Goal: Transaction & Acquisition: Purchase product/service

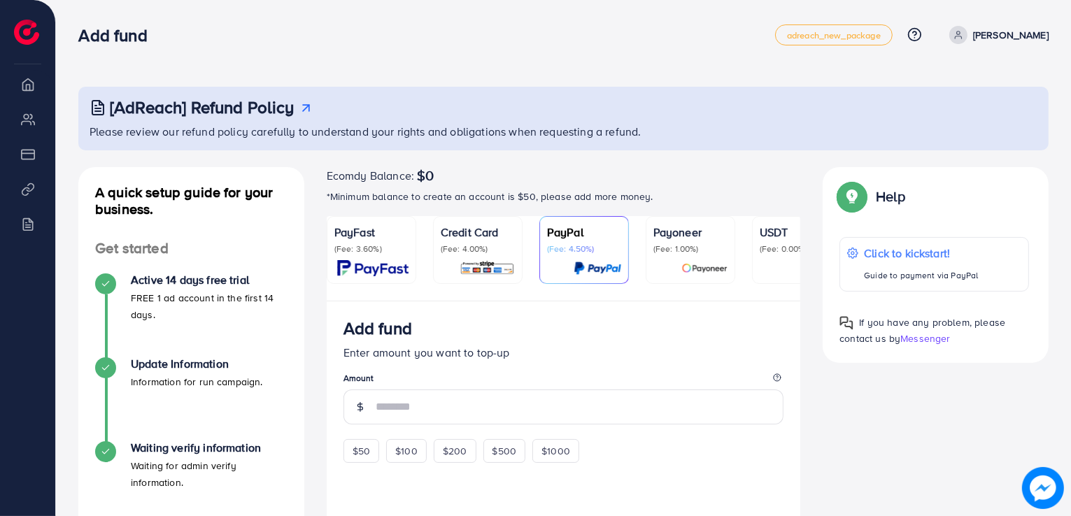
click at [313, 246] on div "A quick setup guide for your business. Get started Active 14 days free trial FR…" at bounding box center [191, 499] width 248 height 665
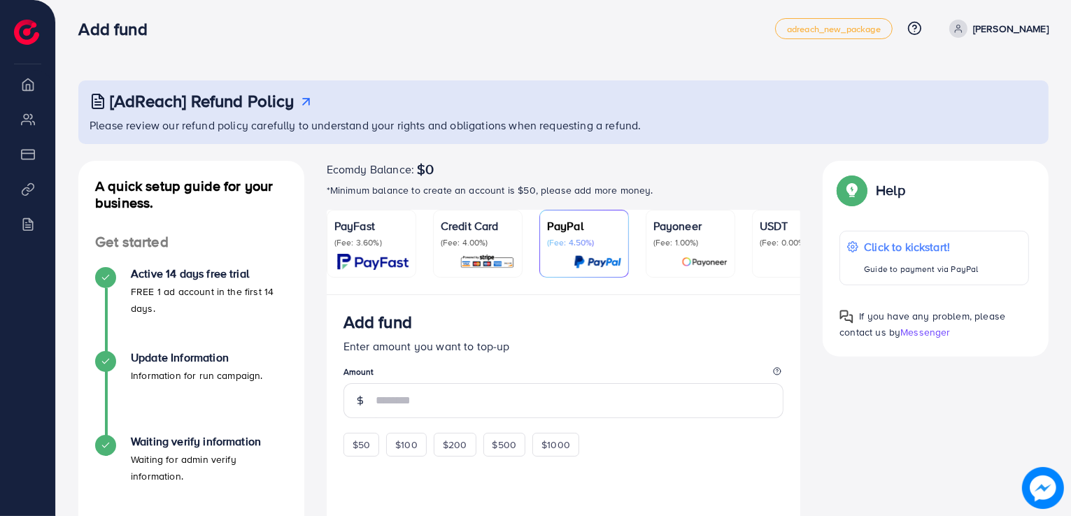
scroll to position [4, 0]
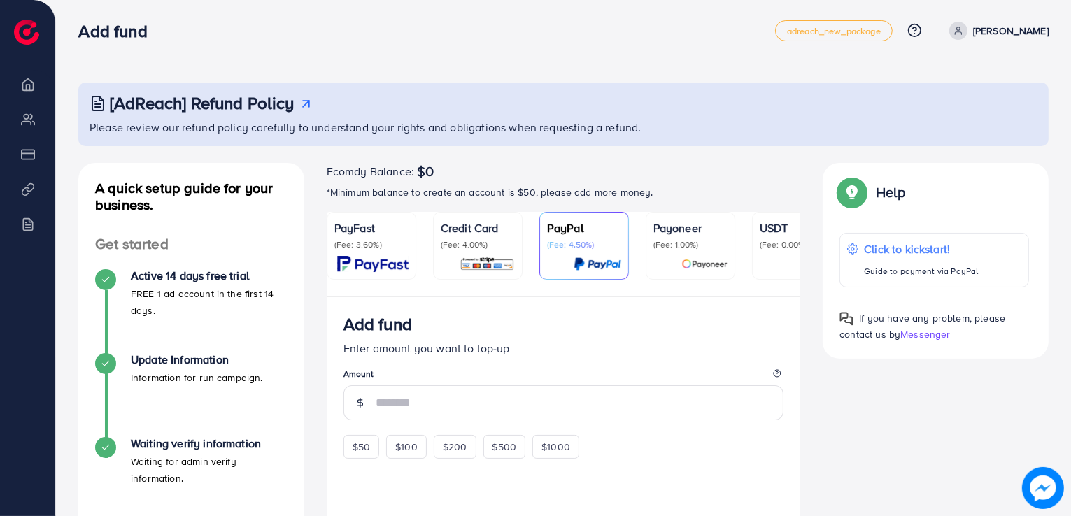
click at [304, 102] on icon at bounding box center [306, 104] width 15 height 15
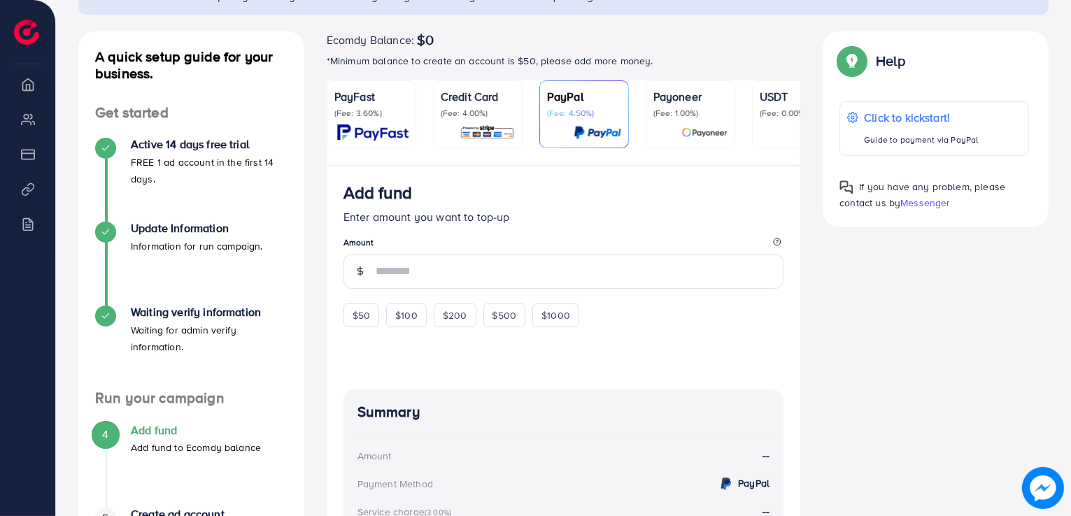
scroll to position [0, 0]
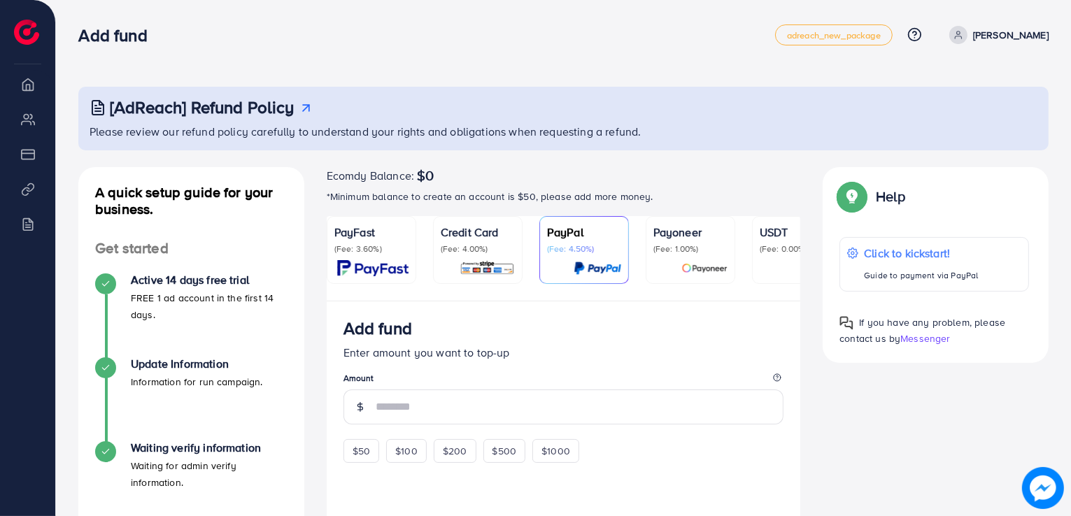
click at [783, 255] on div "USDT (Fee: 0.00%)" at bounding box center [797, 250] width 74 height 52
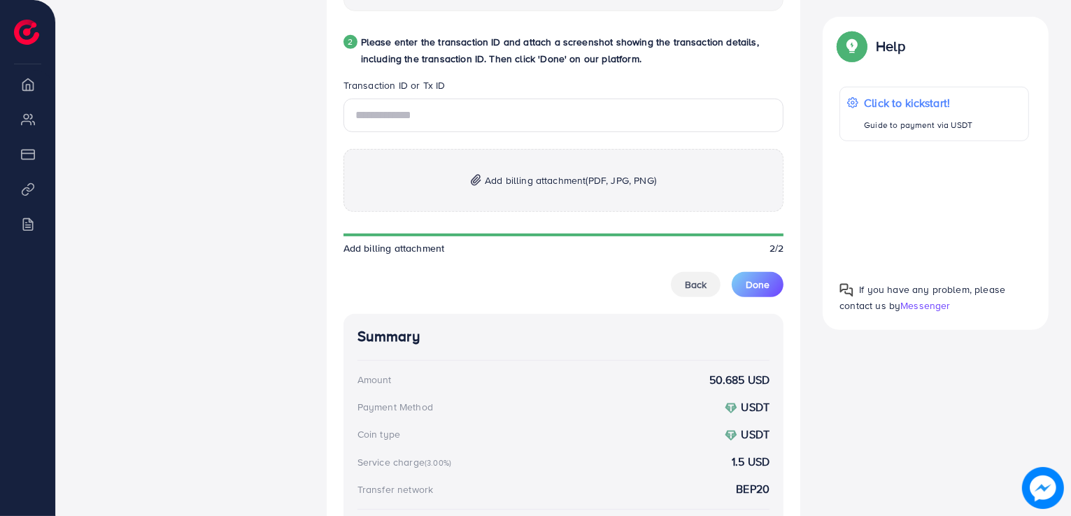
scroll to position [745, 0]
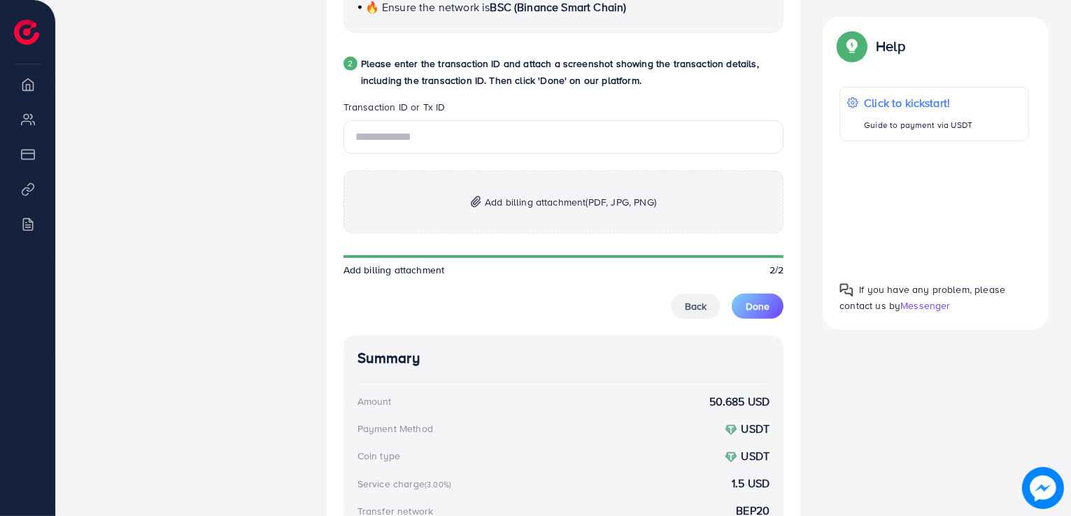
click at [494, 197] on span "Add billing attachment (PDF, JPG, PNG)" at bounding box center [570, 202] width 171 height 17
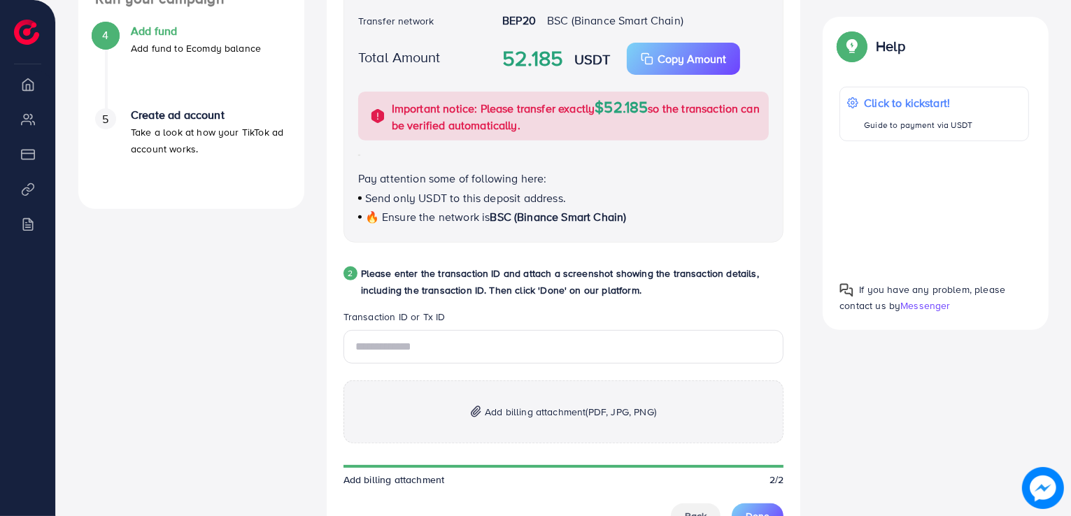
scroll to position [675, 0]
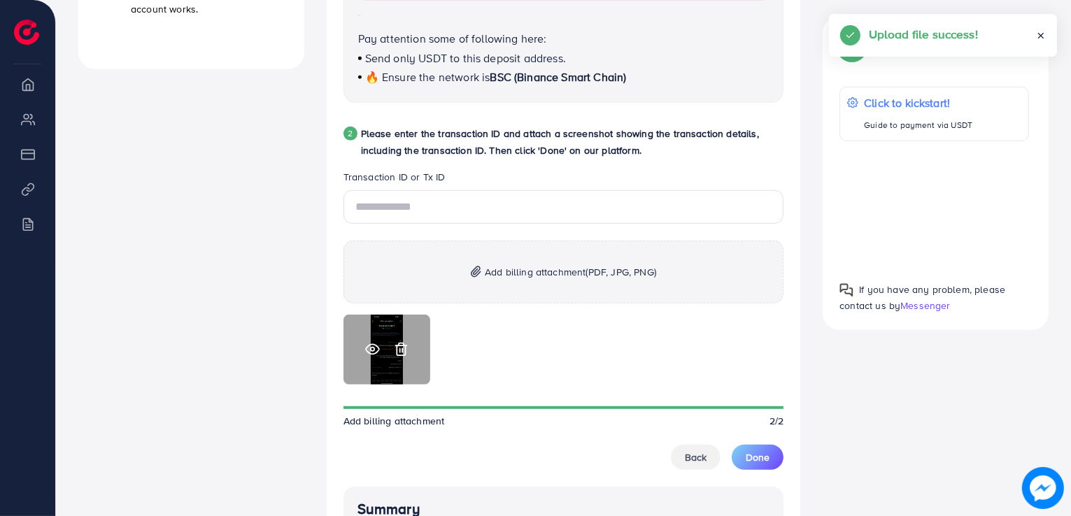
click at [371, 352] on icon at bounding box center [372, 349] width 15 height 15
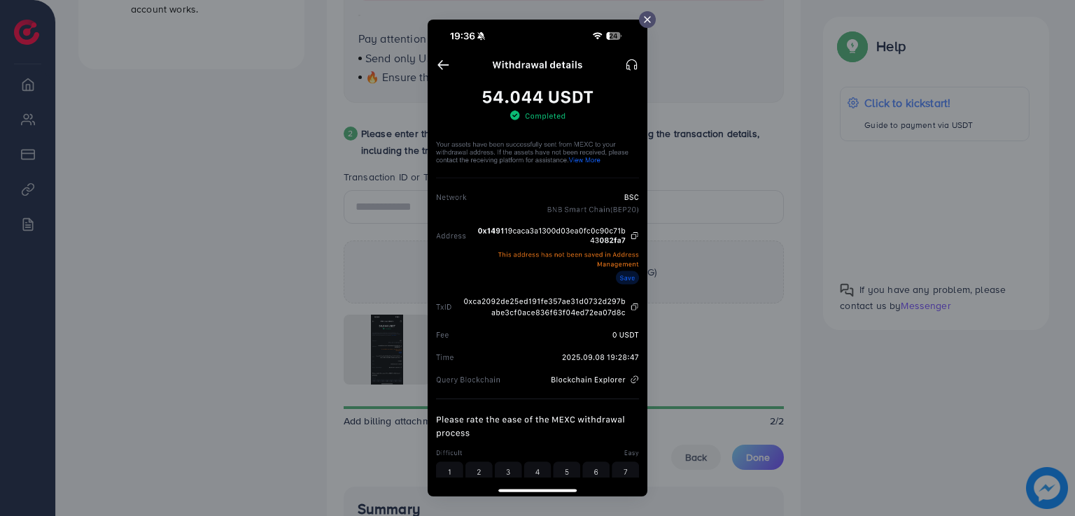
click at [651, 20] on icon at bounding box center [646, 19] width 11 height 11
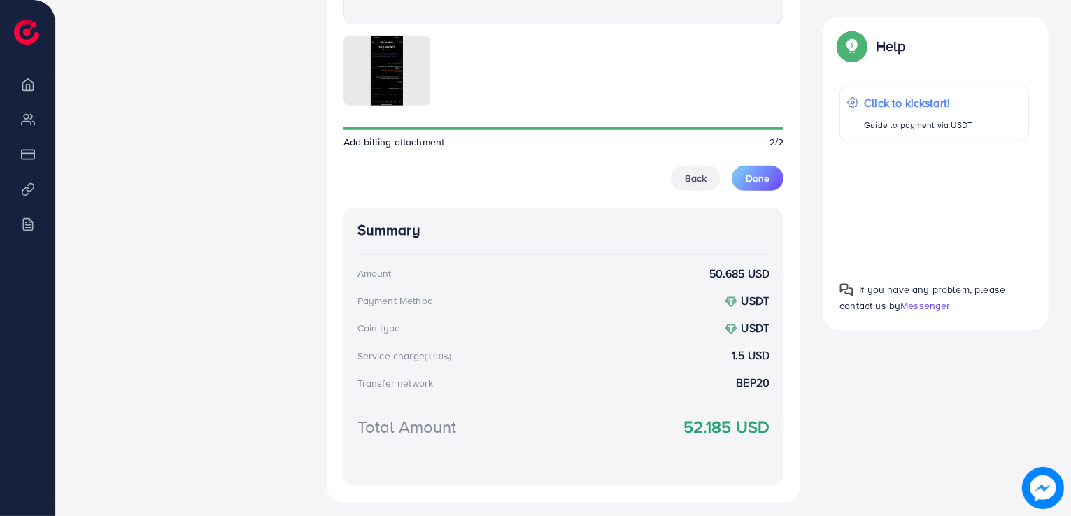
scroll to position [1036, 0]
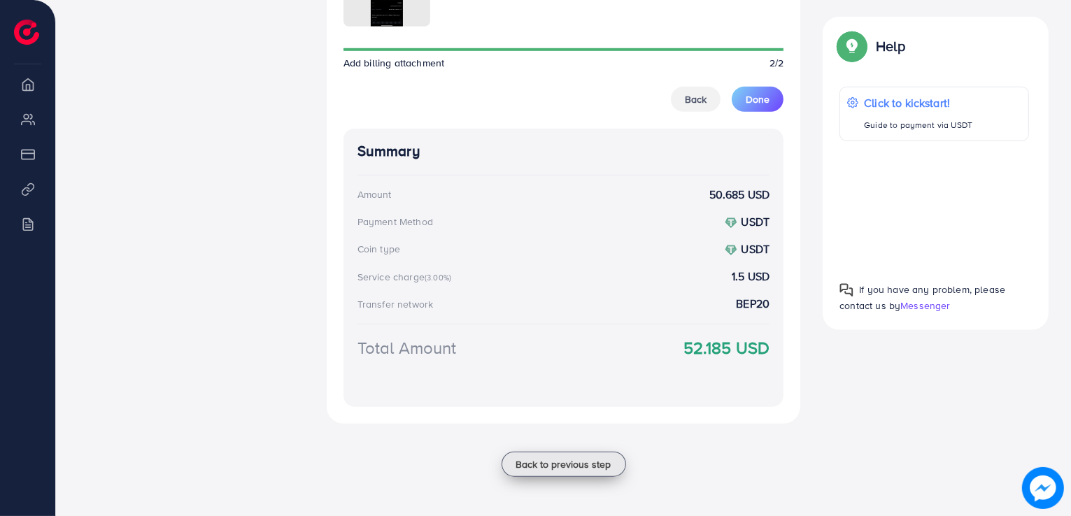
click at [548, 458] on span "Back to previous step" at bounding box center [563, 465] width 95 height 14
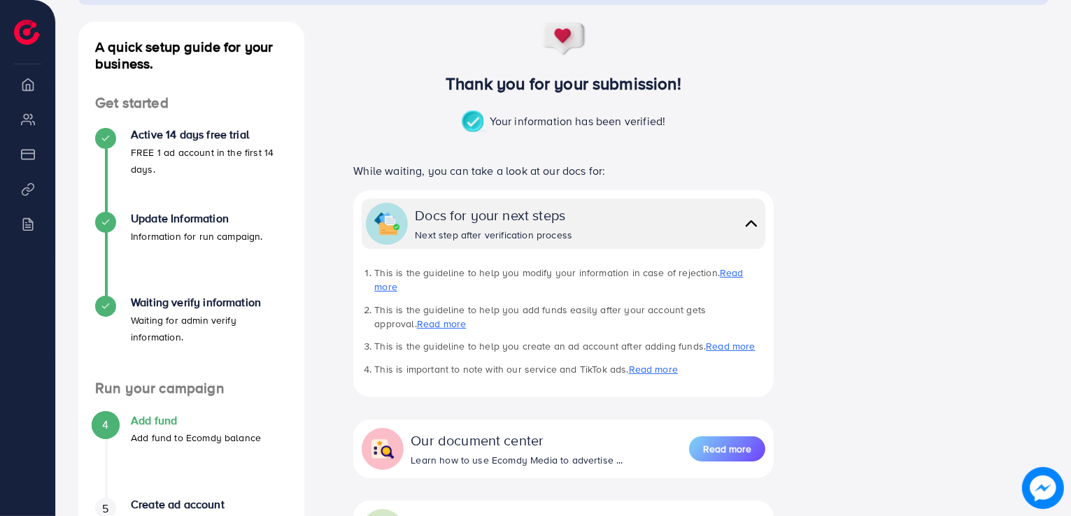
scroll to position [285, 0]
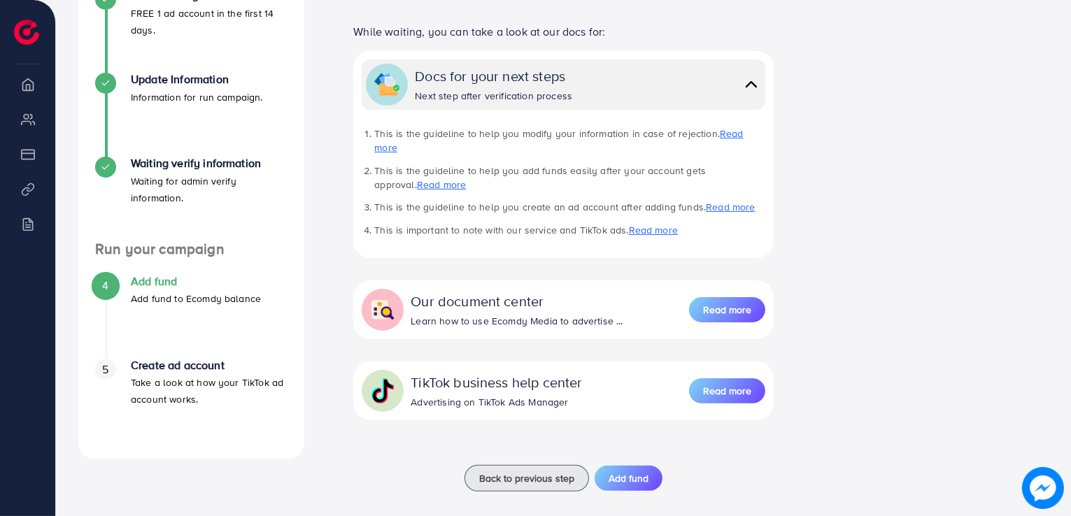
click at [162, 275] on h4 "Add fund" at bounding box center [196, 281] width 130 height 13
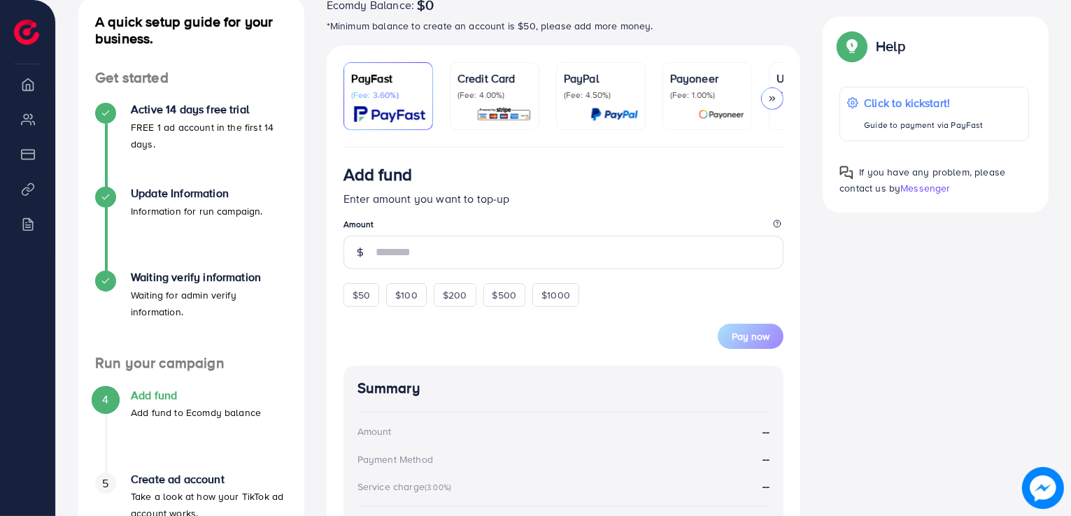
scroll to position [210, 0]
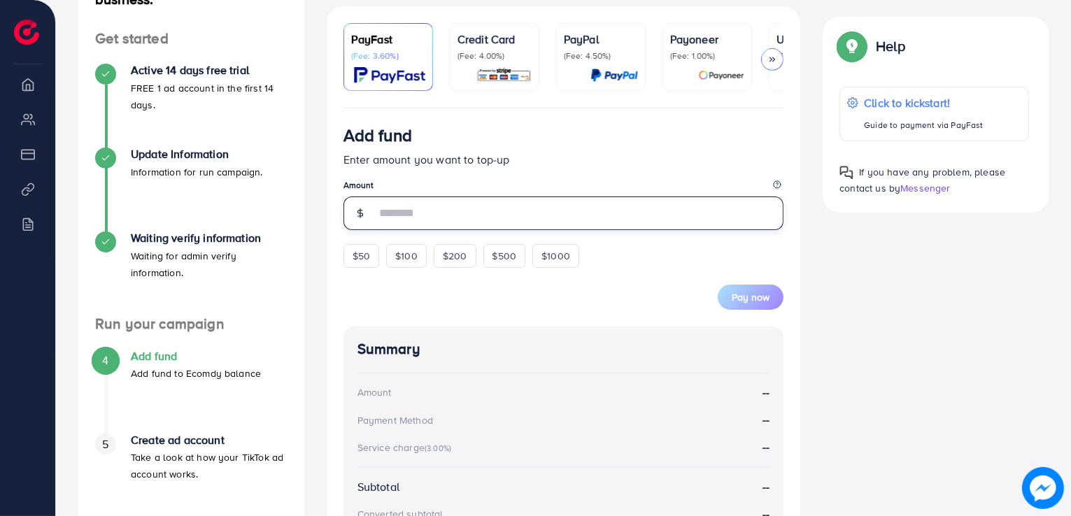
click at [390, 223] on input "number" at bounding box center [580, 214] width 409 height 34
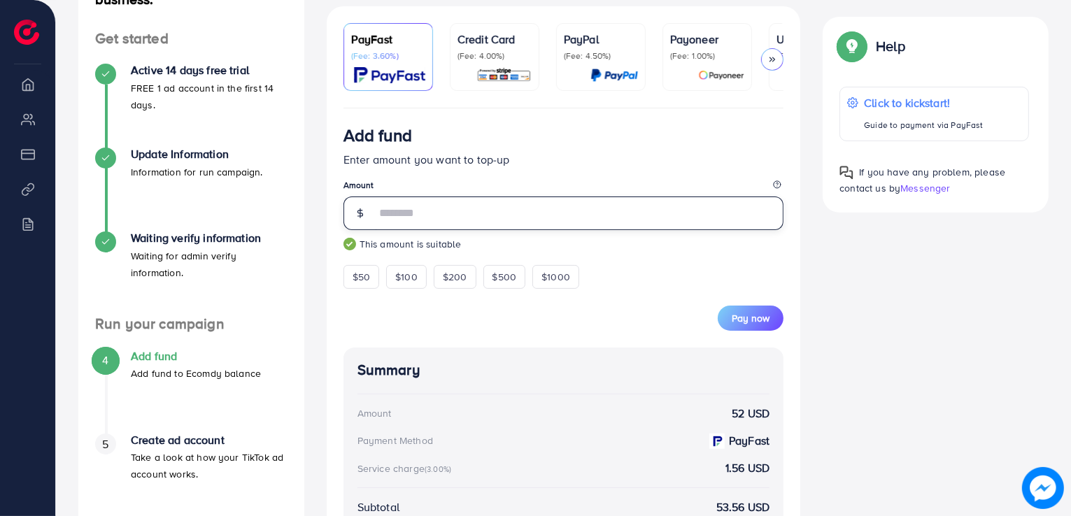
type input "**"
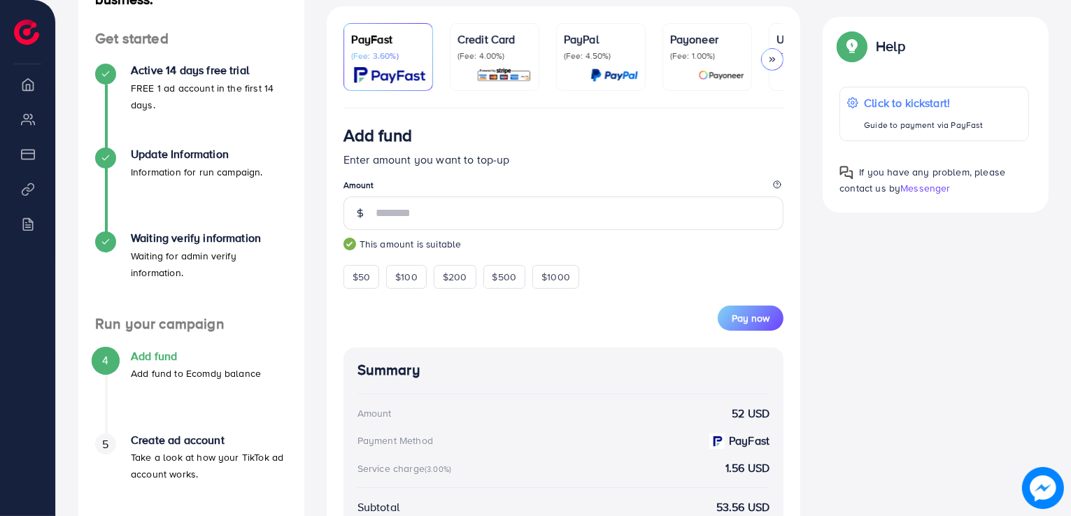
click at [470, 325] on div "Pay now" at bounding box center [563, 310] width 441 height 42
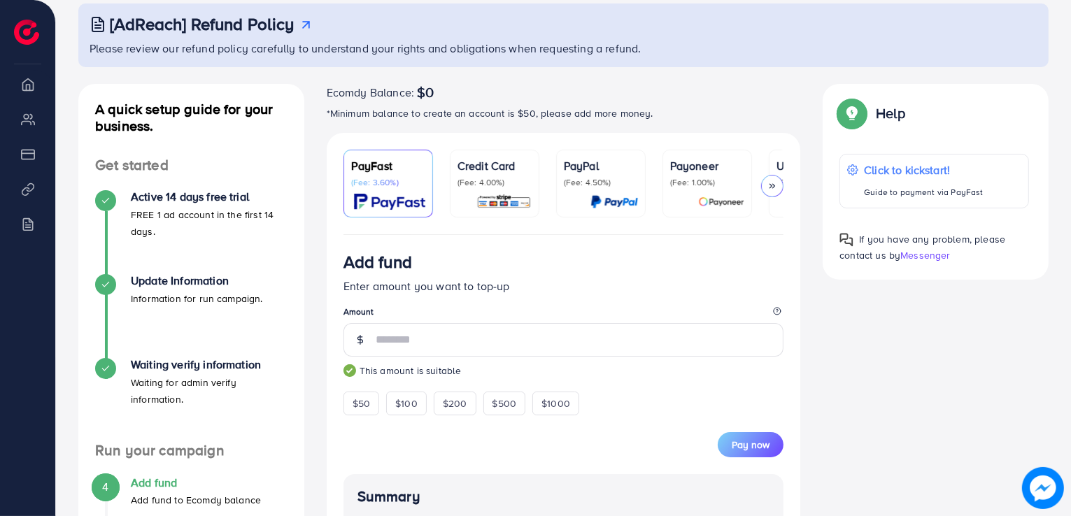
scroll to position [70, 0]
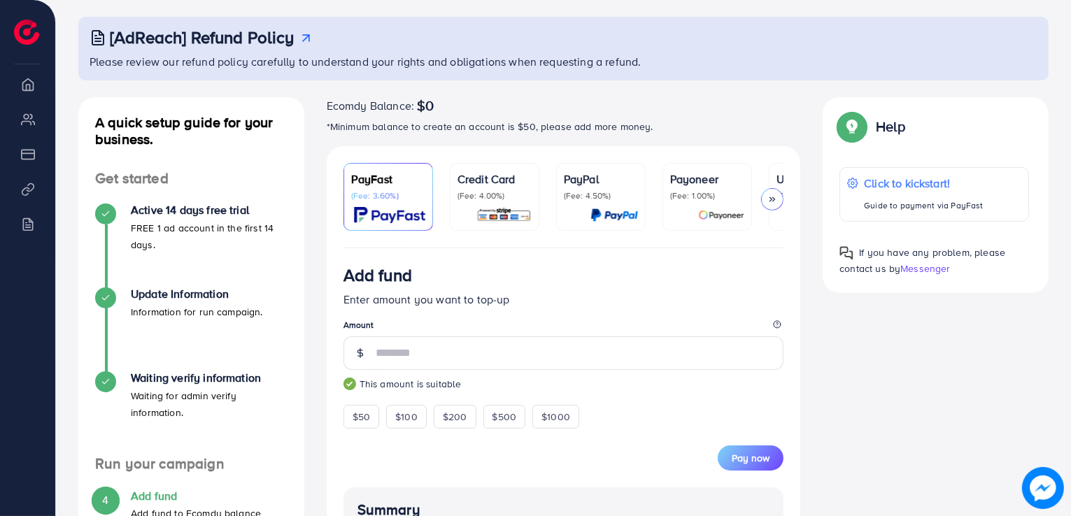
click at [777, 197] on icon at bounding box center [772, 199] width 10 height 10
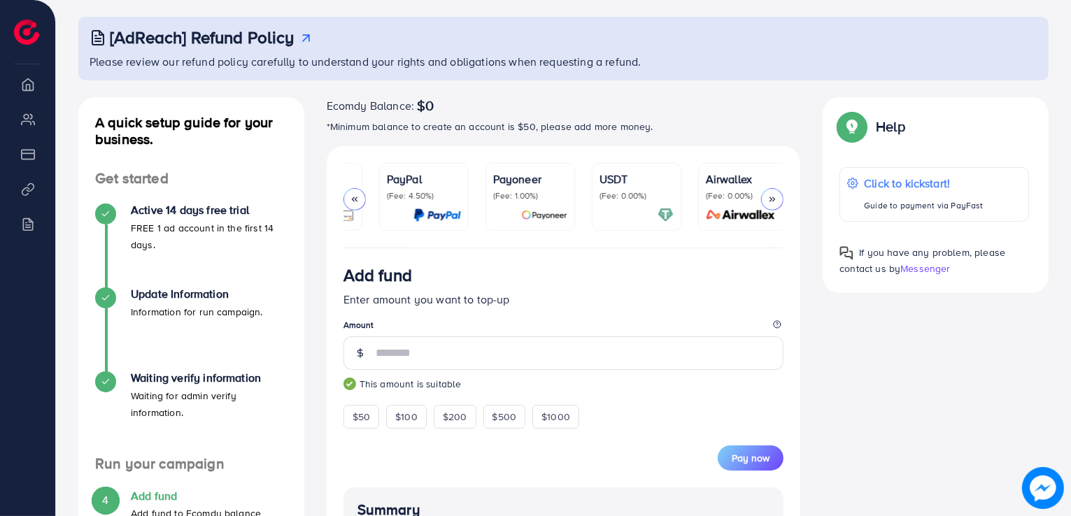
scroll to position [0, 180]
click at [630, 197] on p "(Fee: 0.00%)" at bounding box center [633, 195] width 74 height 11
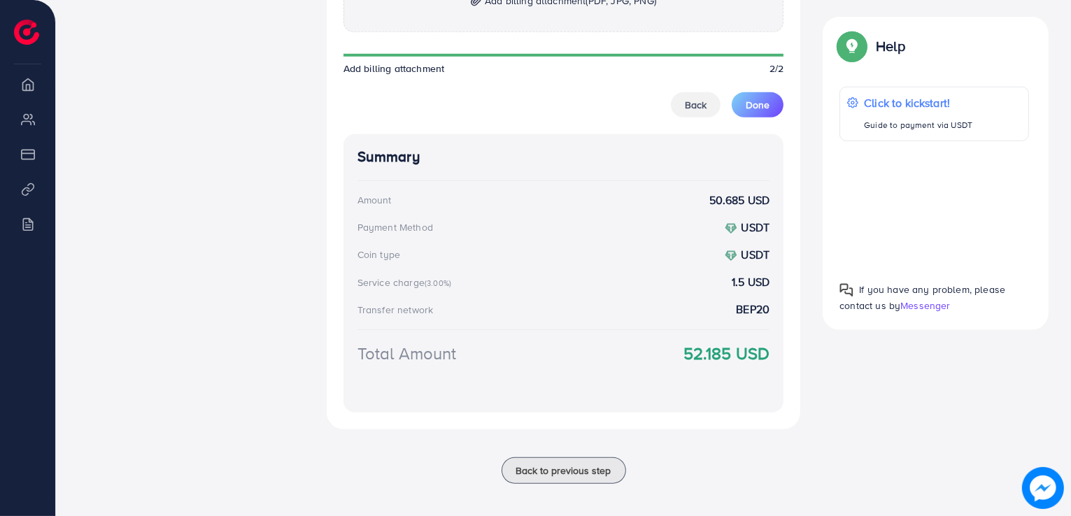
scroll to position [973, 0]
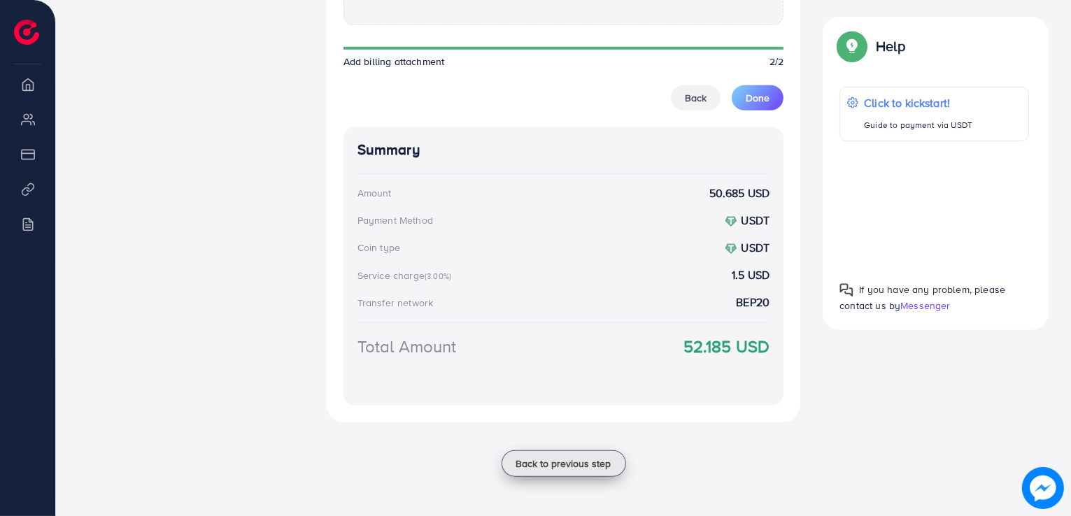
click at [579, 467] on span "Back to previous step" at bounding box center [563, 464] width 95 height 14
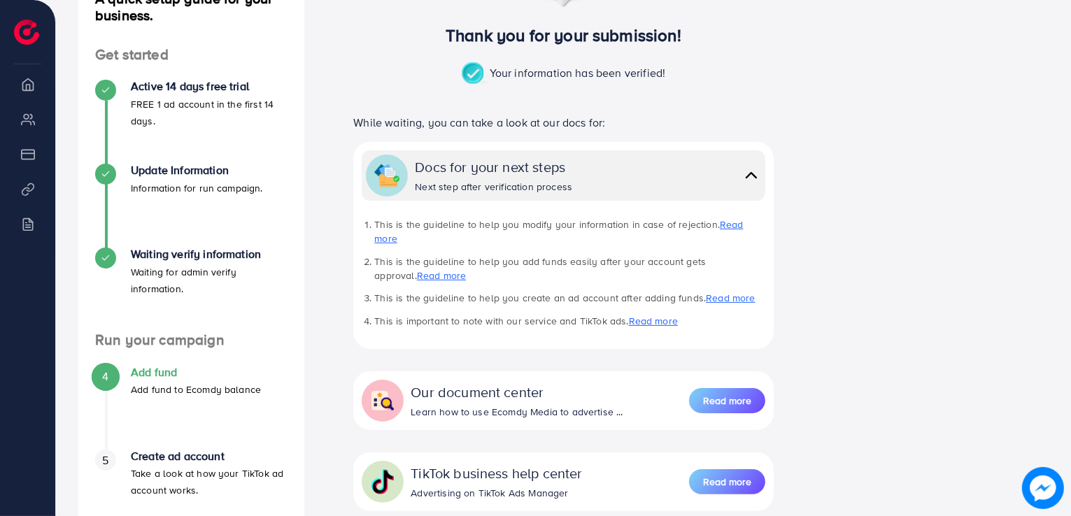
scroll to position [285, 0]
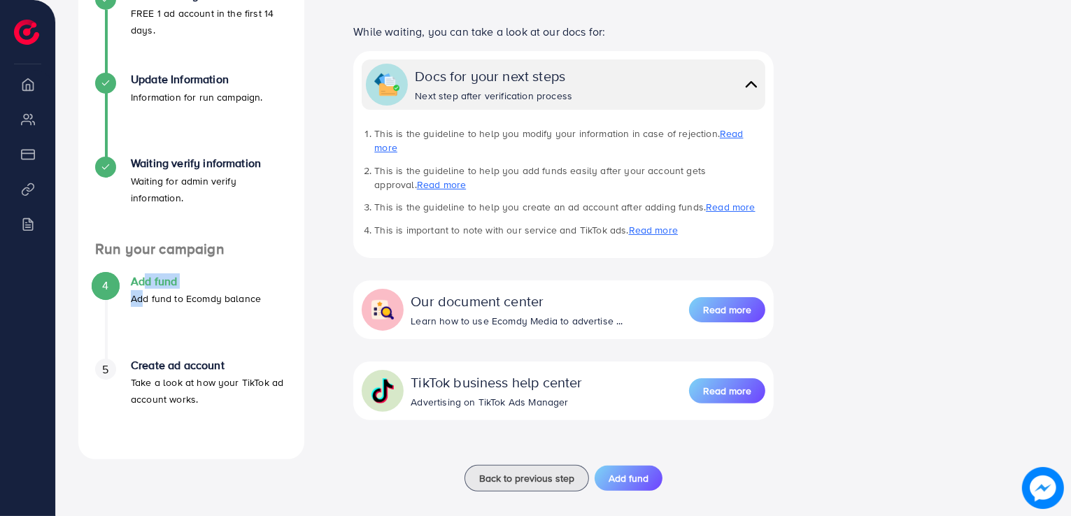
click at [138, 289] on div "Add fund Add fund to Ecomdy balance" at bounding box center [196, 291] width 130 height 32
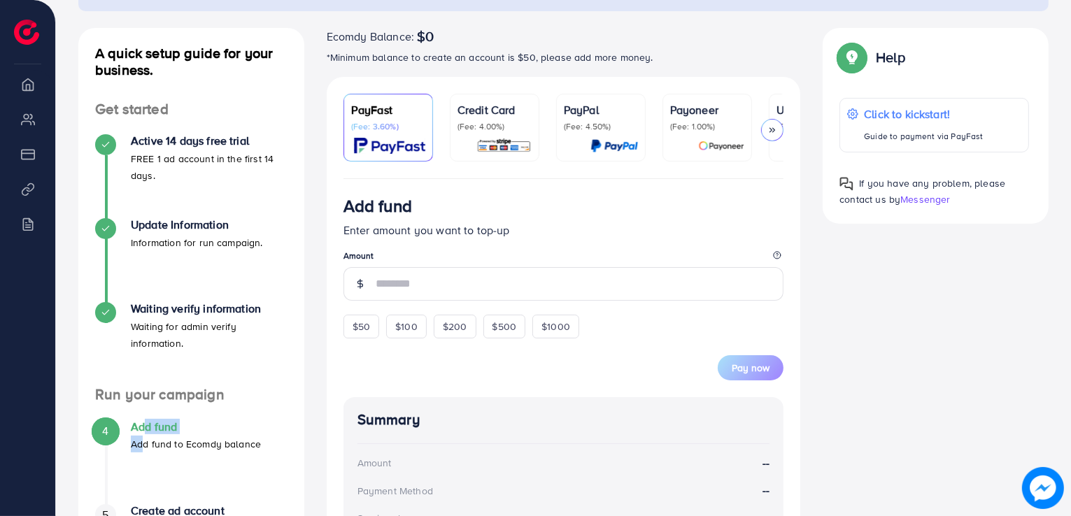
scroll to position [210, 0]
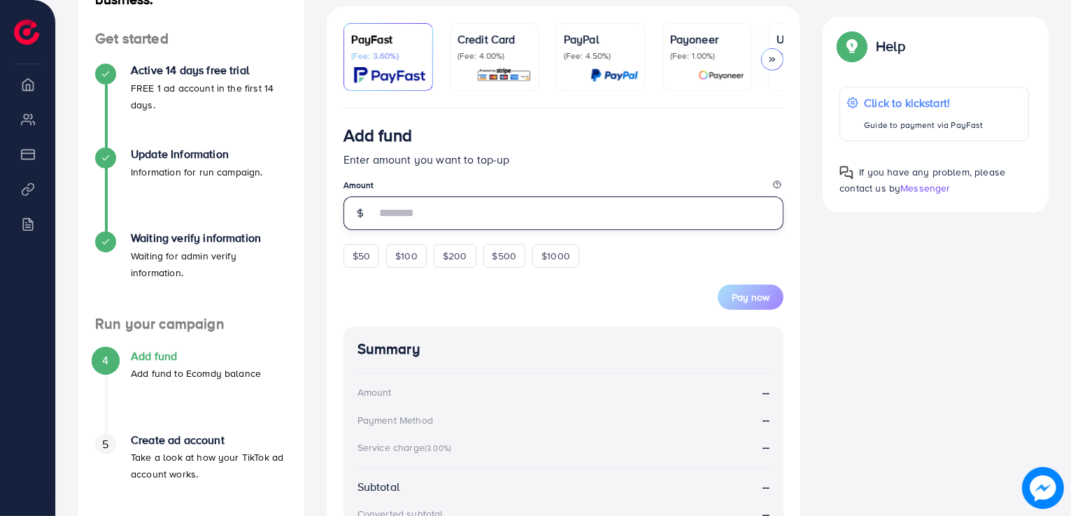
click at [397, 221] on input "number" at bounding box center [580, 214] width 409 height 34
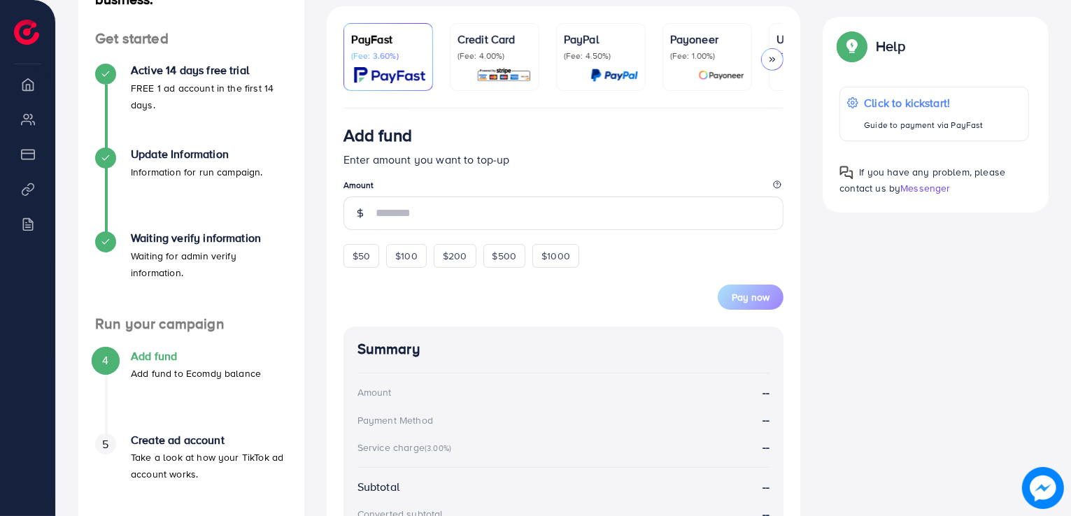
click at [776, 58] on icon at bounding box center [772, 60] width 10 height 10
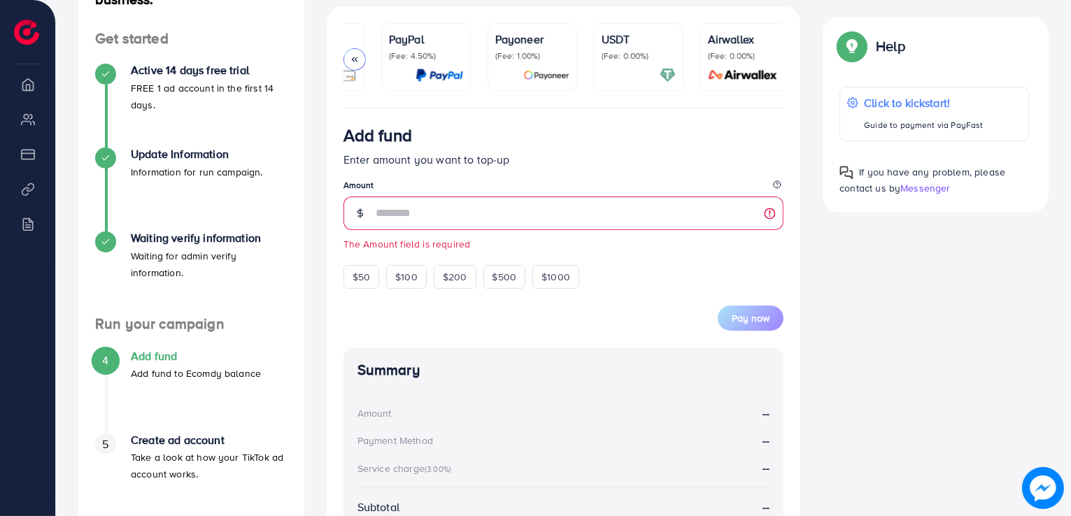
scroll to position [0, 180]
click at [623, 67] on div at bounding box center [633, 75] width 74 height 16
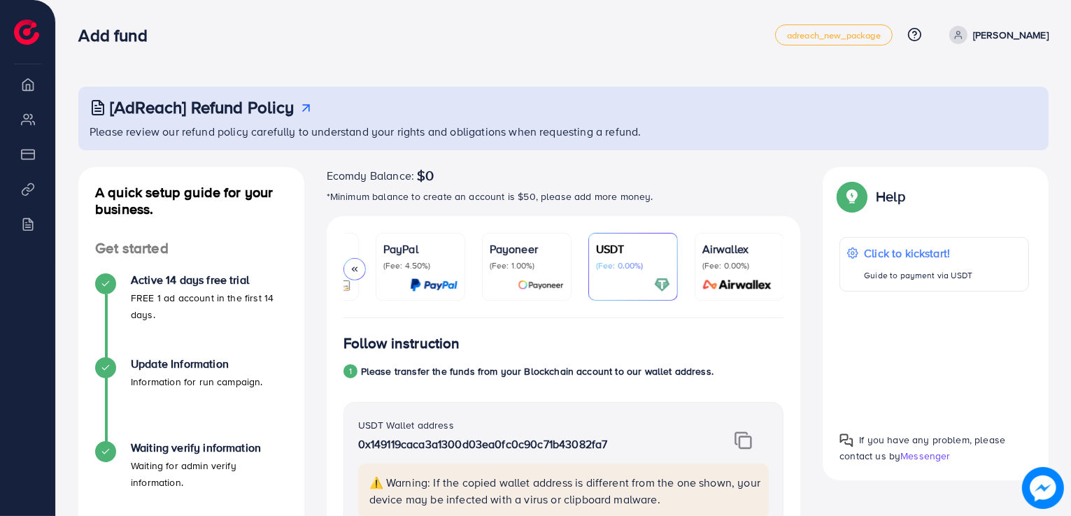
click at [353, 267] on icon at bounding box center [355, 269] width 10 height 10
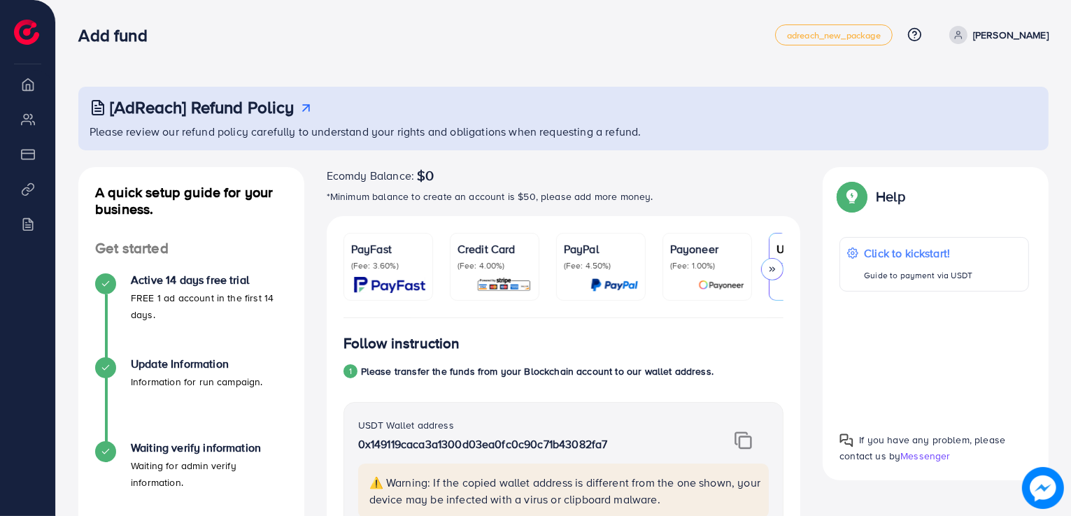
drag, startPoint x: 775, startPoint y: 270, endPoint x: 728, endPoint y: 270, distance: 47.6
click at [775, 270] on icon at bounding box center [772, 269] width 10 height 10
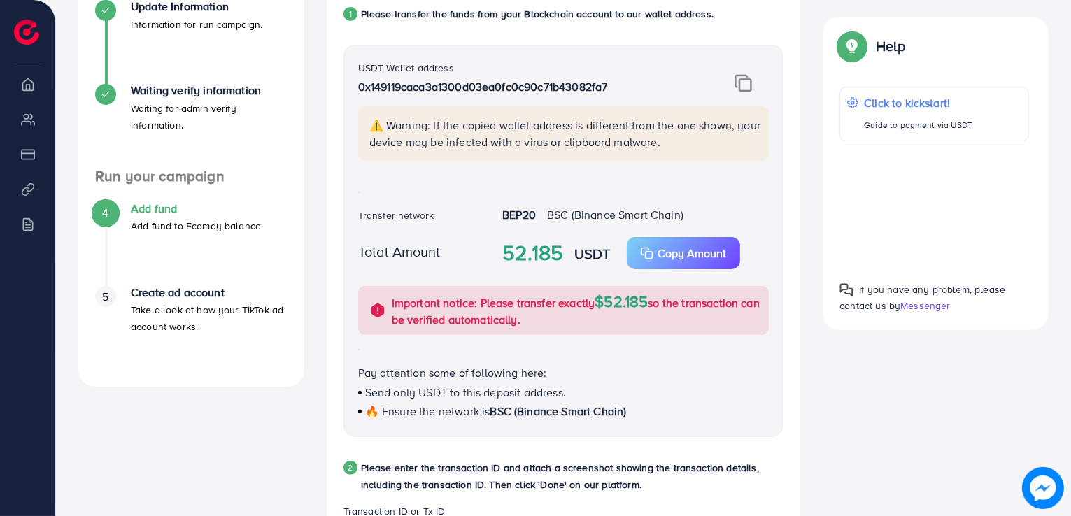
scroll to position [420, 0]
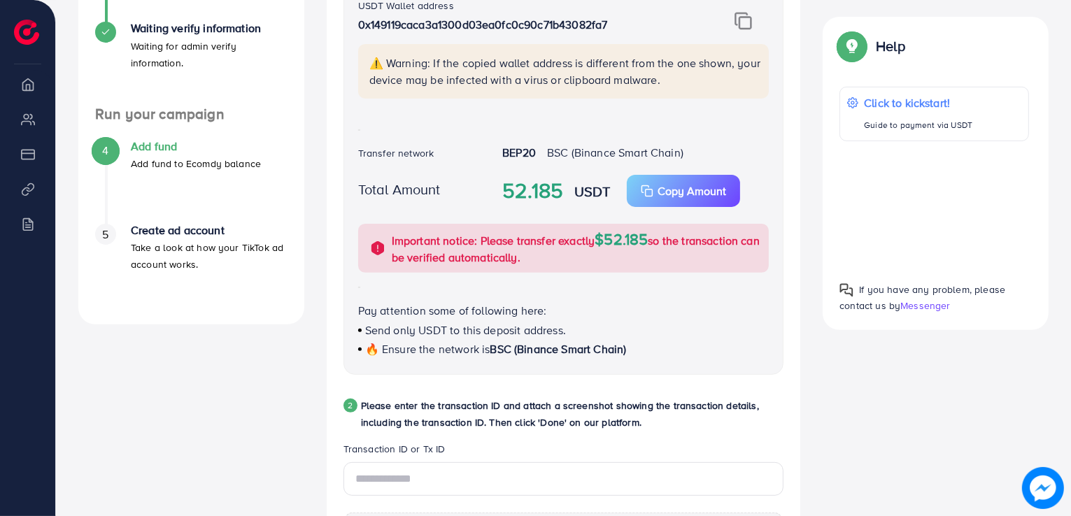
click at [135, 143] on h4 "Add fund" at bounding box center [196, 146] width 130 height 13
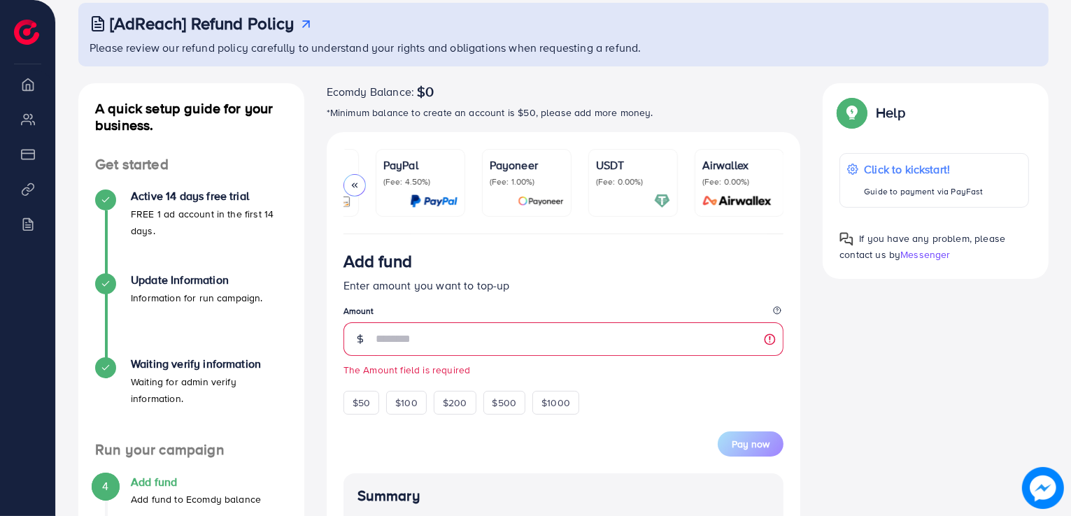
scroll to position [210, 0]
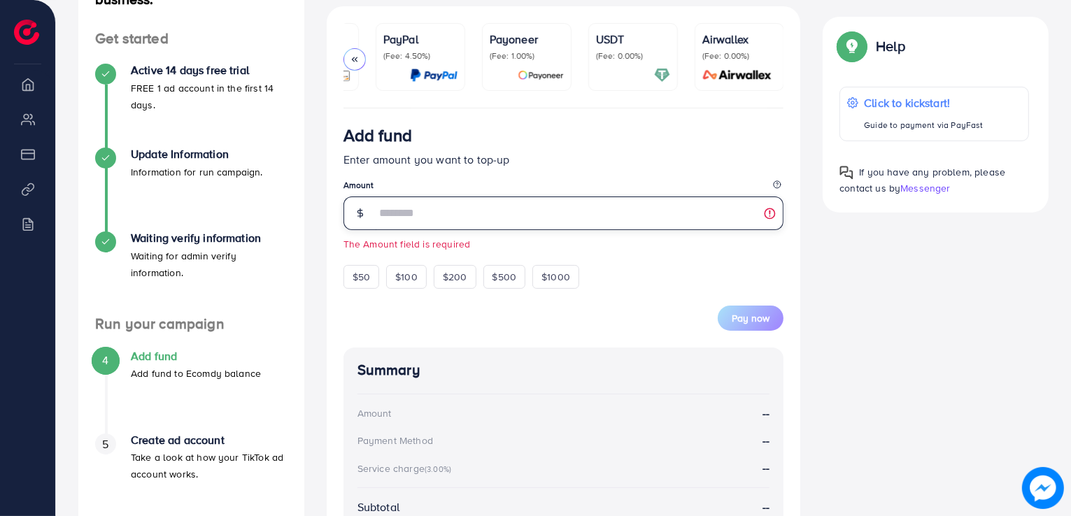
click at [403, 223] on input "number" at bounding box center [580, 214] width 409 height 34
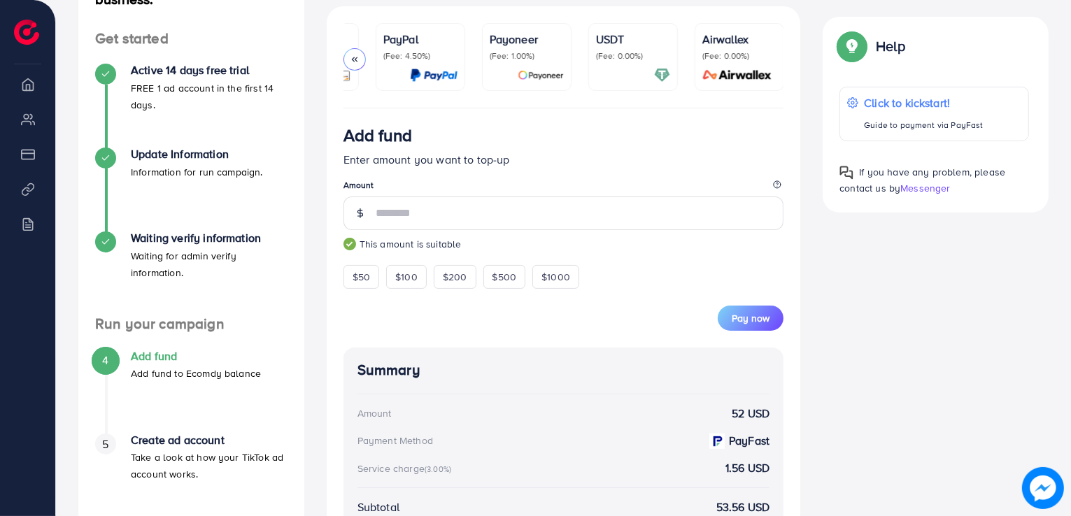
click at [640, 54] on p "(Fee: 0.00%)" at bounding box center [633, 55] width 74 height 11
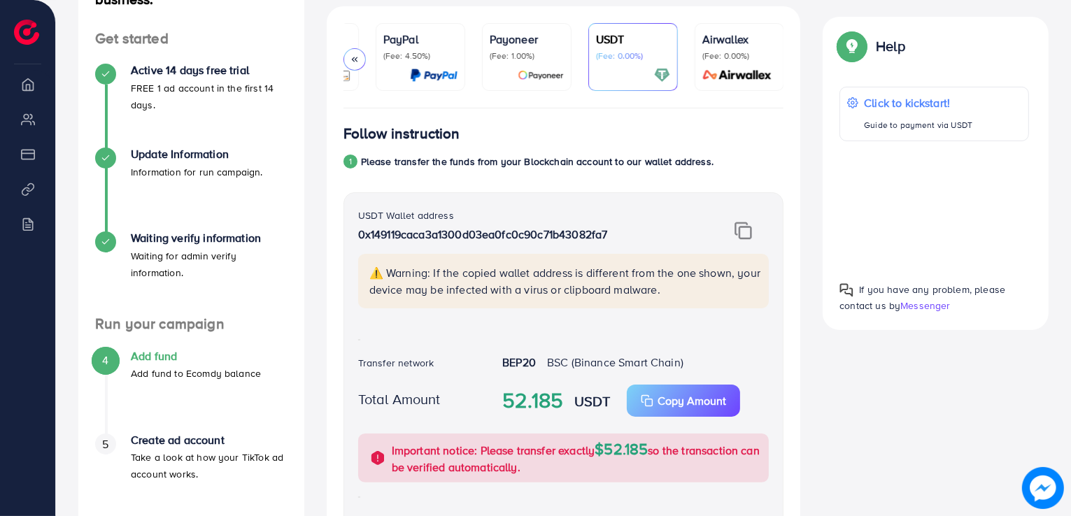
click at [138, 360] on h4 "Add fund" at bounding box center [196, 356] width 130 height 13
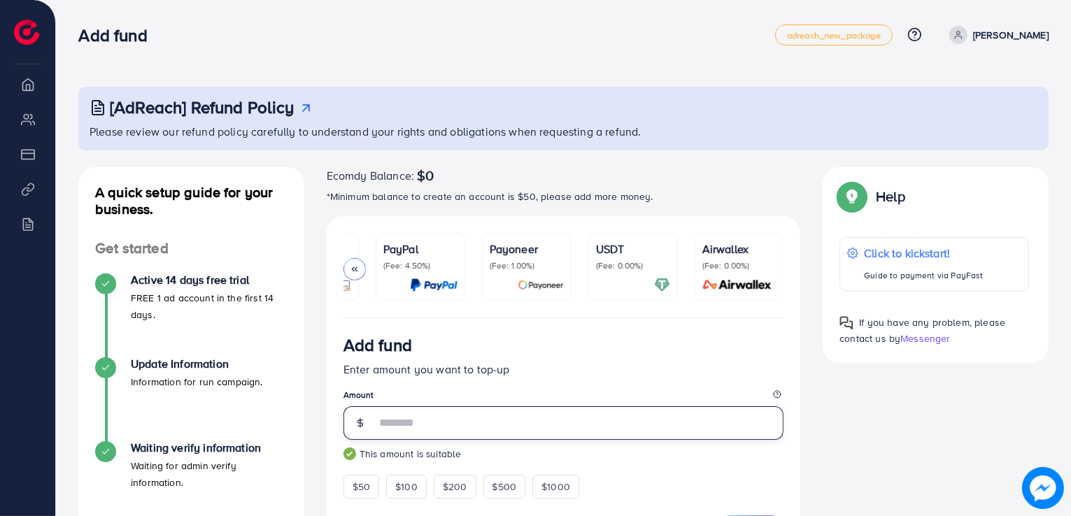
click at [394, 425] on input "**" at bounding box center [580, 423] width 409 height 34
drag, startPoint x: 395, startPoint y: 425, endPoint x: 376, endPoint y: 427, distance: 18.2
click at [376, 427] on input "**" at bounding box center [580, 423] width 409 height 34
type input "**"
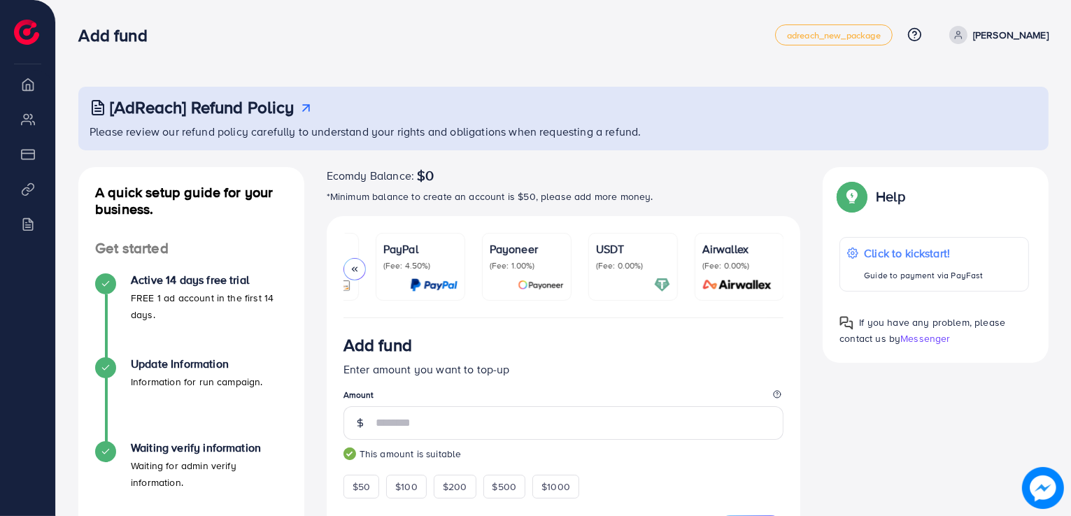
click at [542, 357] on div "Add fund" at bounding box center [563, 348] width 441 height 26
click at [641, 267] on p "(Fee: 0.00%)" at bounding box center [633, 265] width 74 height 11
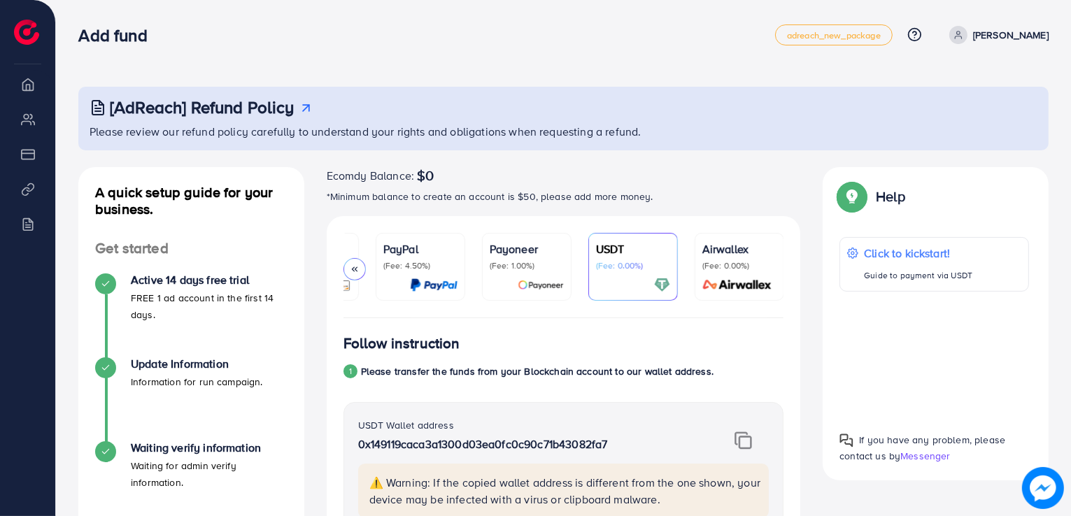
click at [355, 269] on polyline at bounding box center [356, 269] width 2 height 4
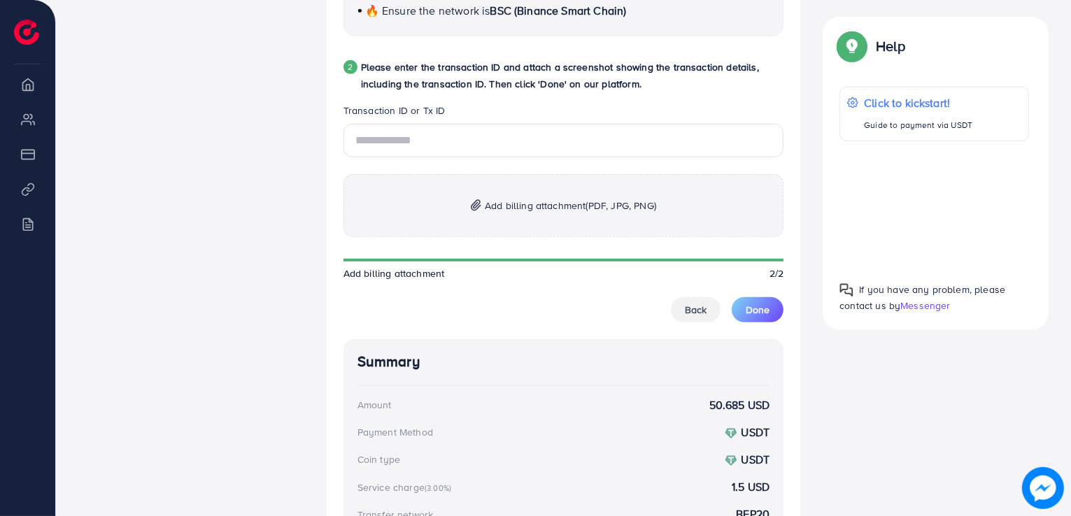
scroll to position [770, 0]
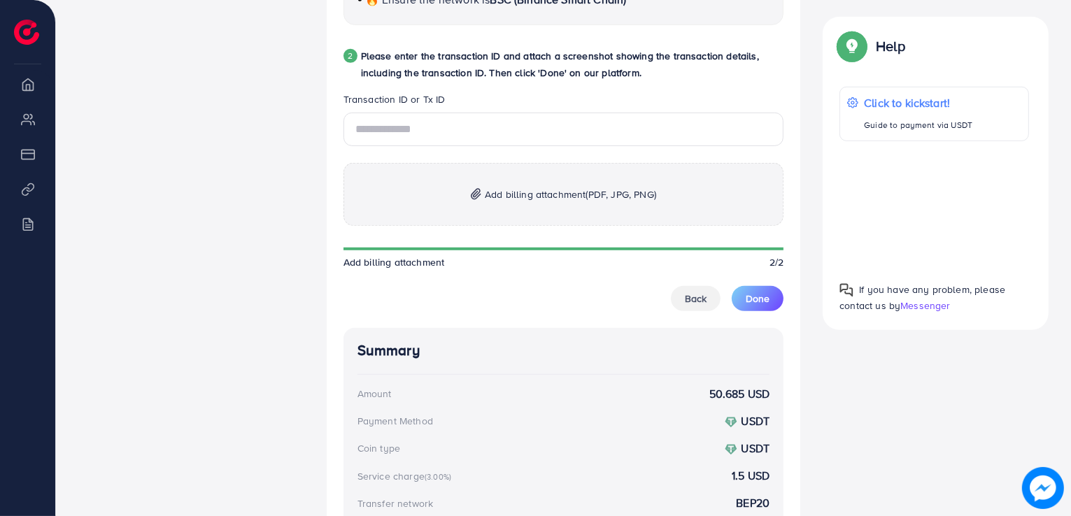
click at [475, 198] on img at bounding box center [476, 194] width 10 height 12
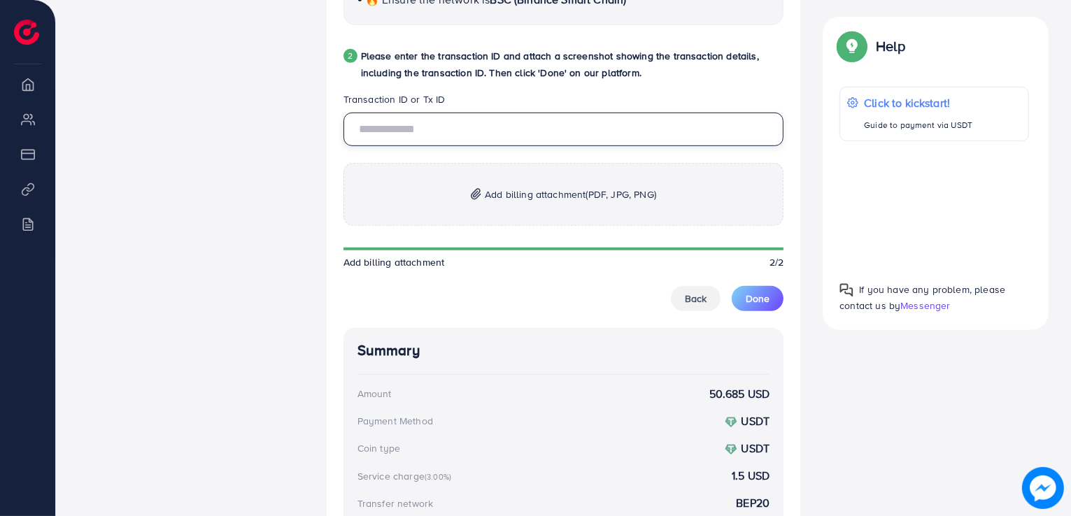
click at [388, 133] on input "text" at bounding box center [563, 130] width 441 height 34
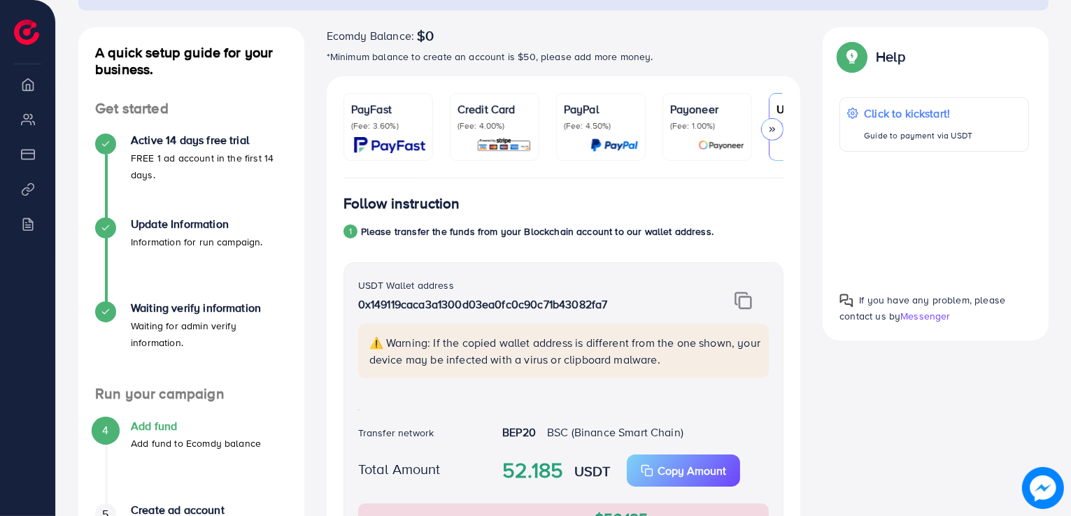
scroll to position [0, 0]
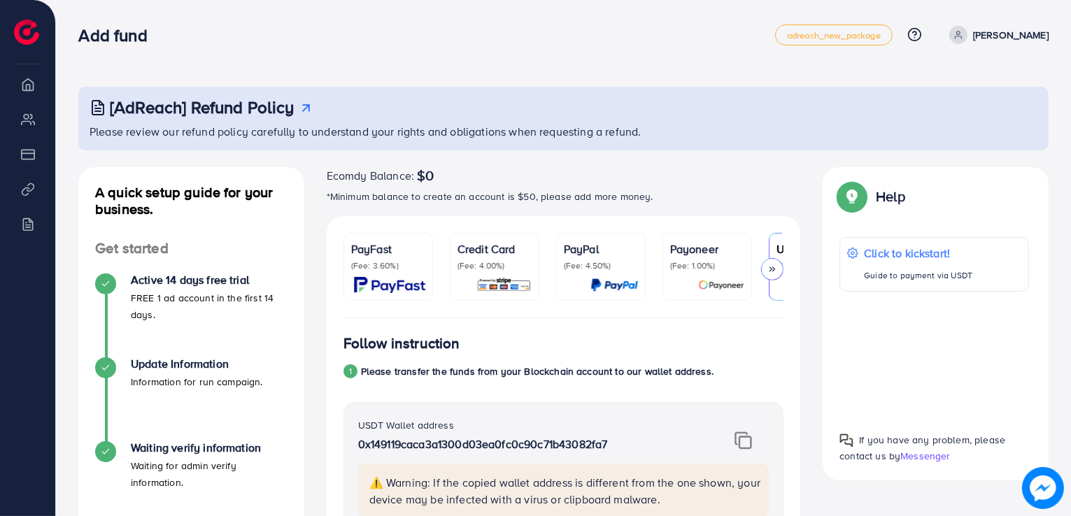
click at [1016, 33] on p "[PERSON_NAME]" at bounding box center [1011, 35] width 76 height 17
click at [965, 89] on span "Log out" at bounding box center [965, 83] width 38 height 17
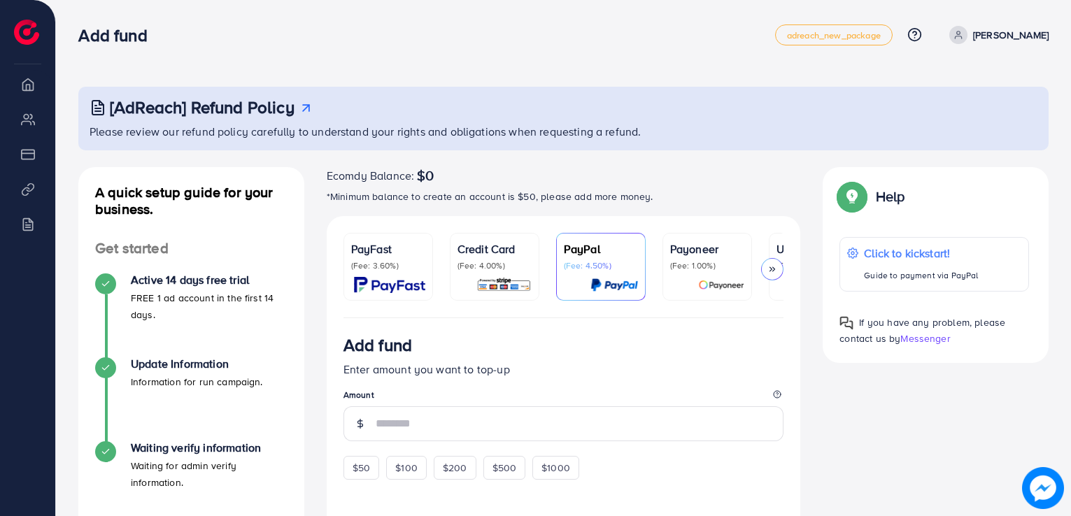
scroll to position [210, 0]
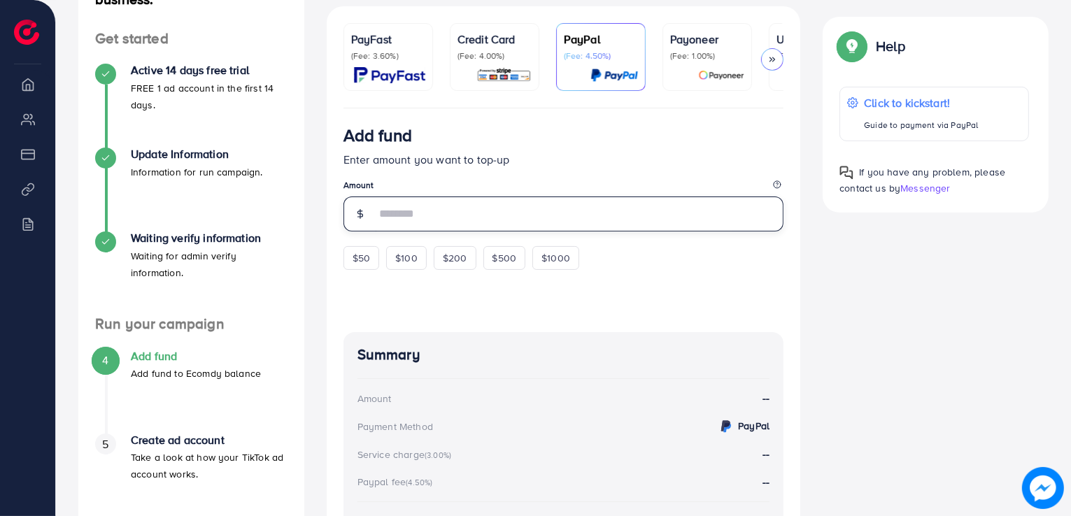
click at [423, 222] on input "number" at bounding box center [580, 214] width 409 height 35
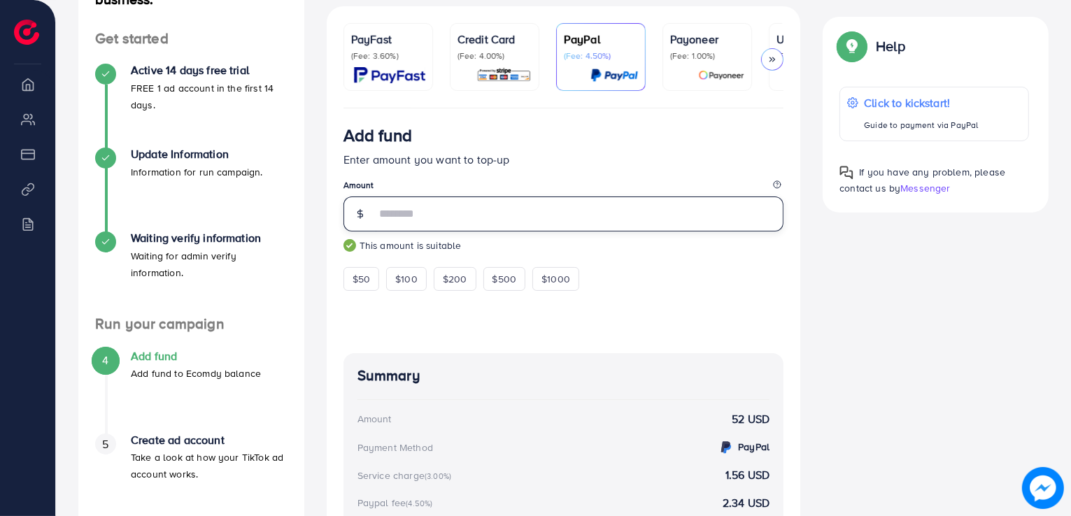
type input "**"
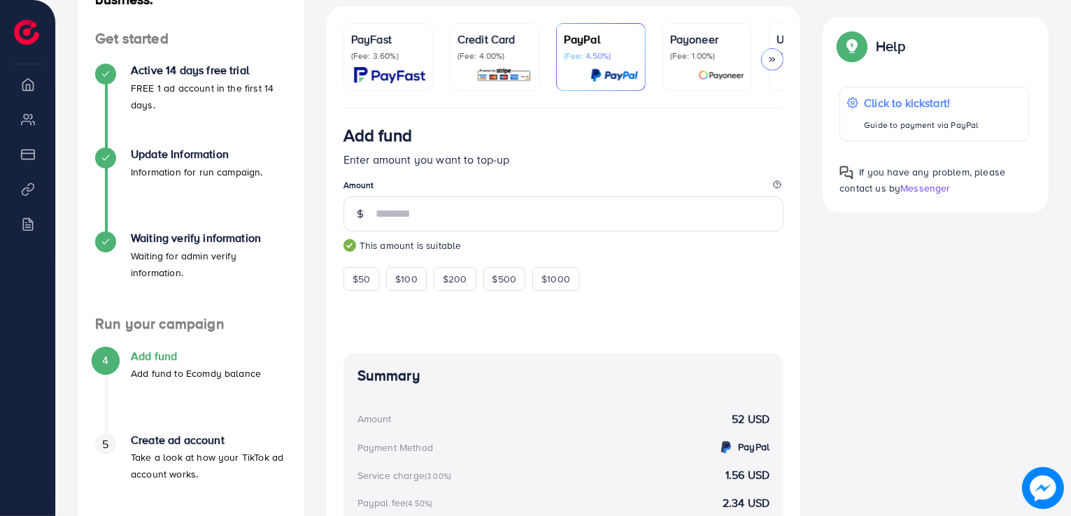
click at [770, 58] on icon at bounding box center [772, 60] width 10 height 10
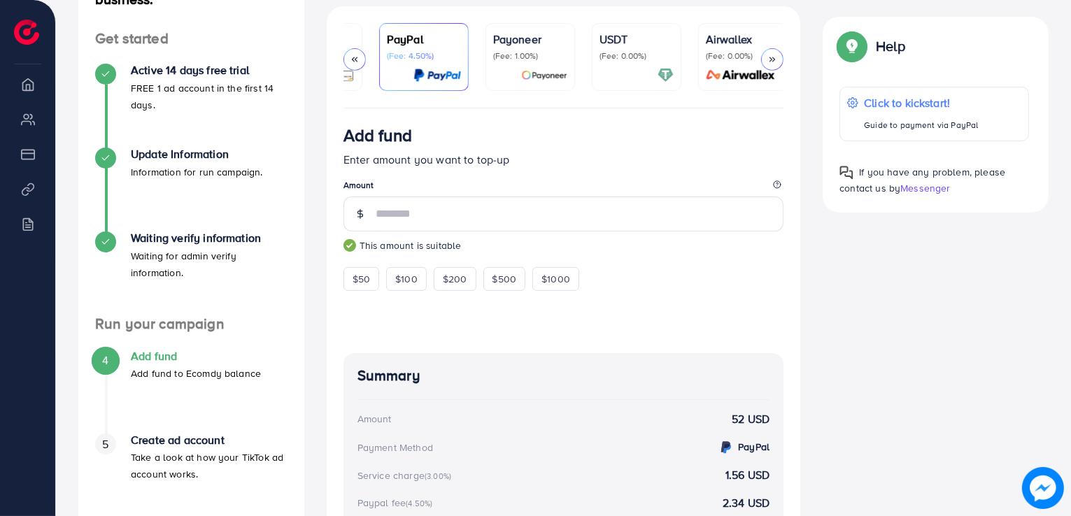
scroll to position [0, 180]
click at [660, 55] on p "(Fee: 0.00%)" at bounding box center [633, 55] width 74 height 11
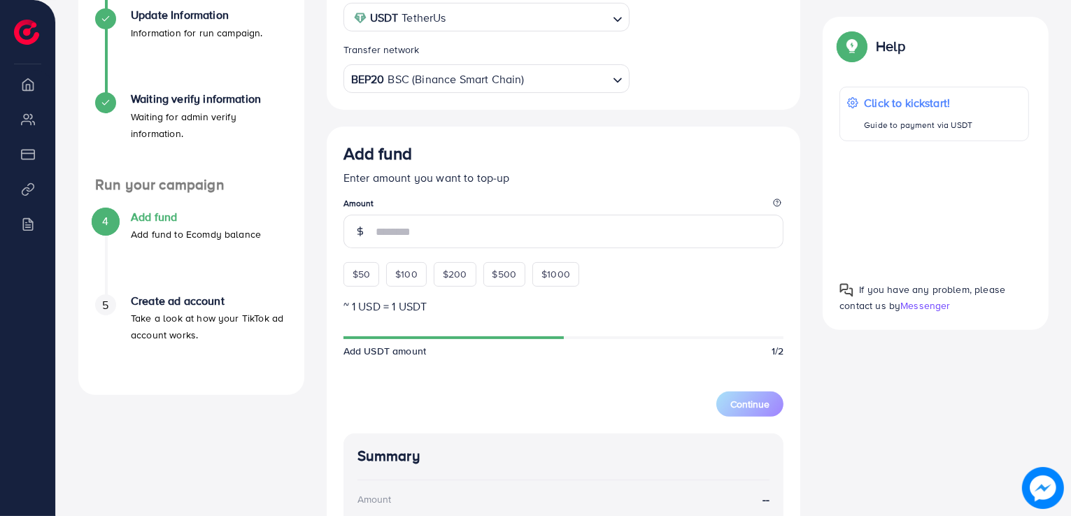
scroll to position [350, 0]
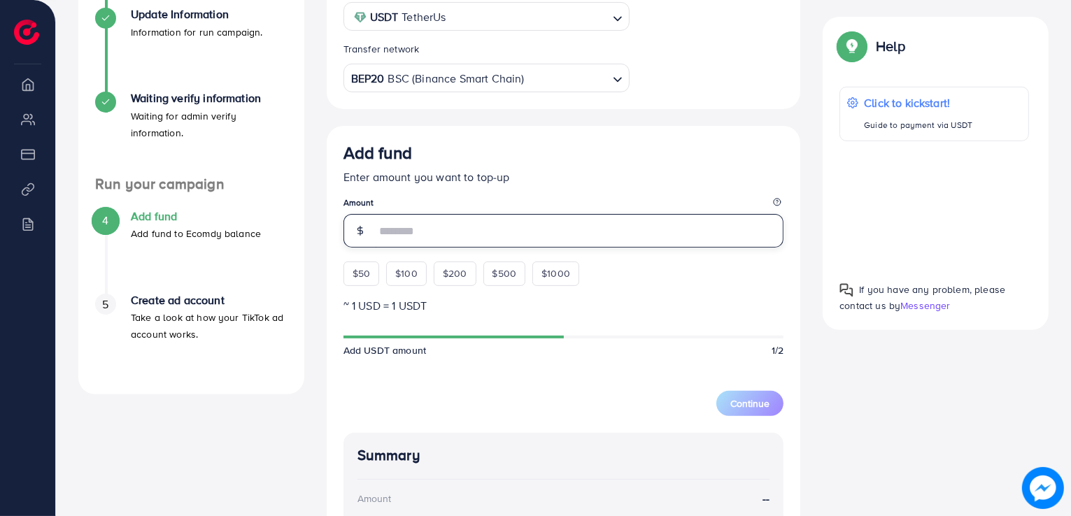
click at [415, 239] on input "number" at bounding box center [580, 231] width 409 height 34
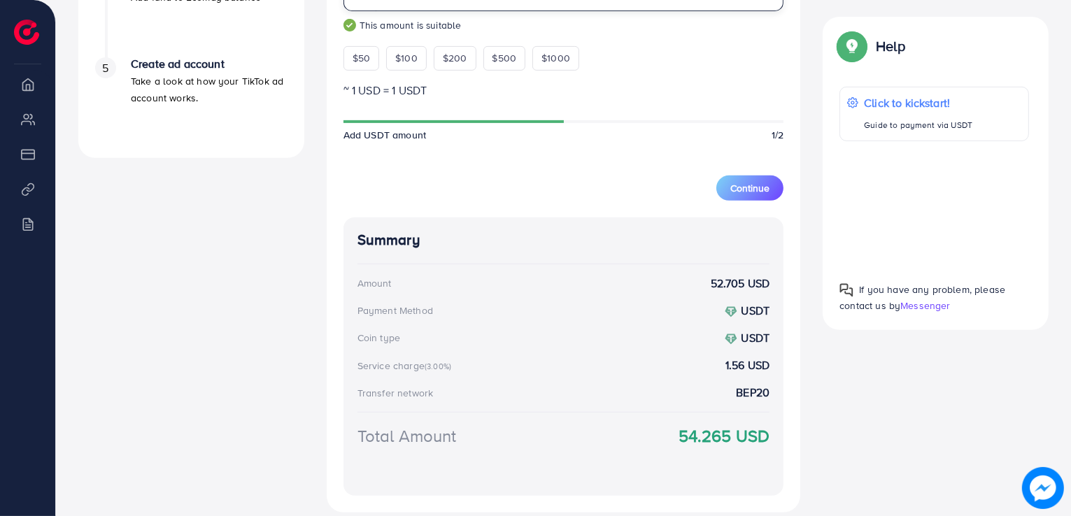
scroll to position [420, 0]
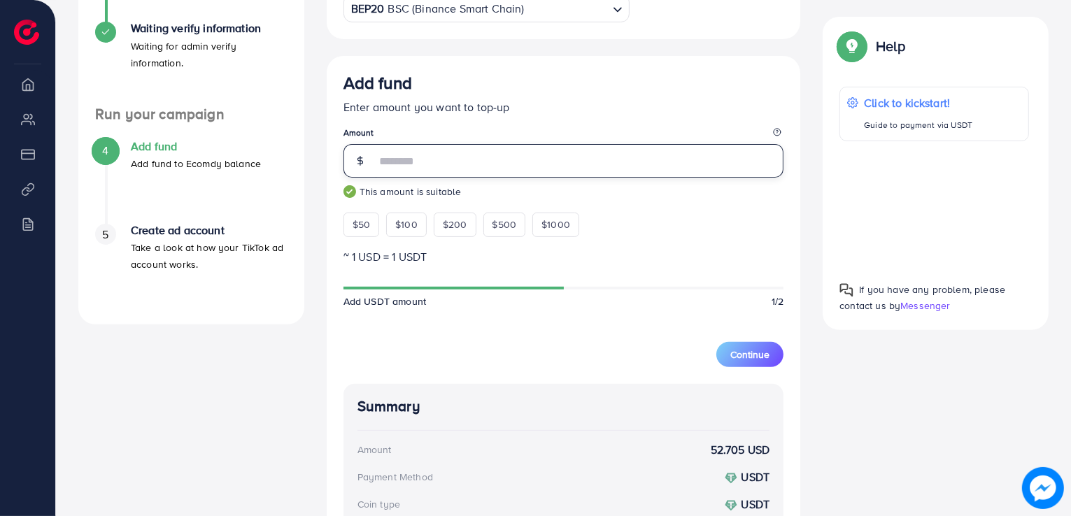
drag, startPoint x: 395, startPoint y: 158, endPoint x: 383, endPoint y: 159, distance: 12.0
click at [383, 159] on input "**" at bounding box center [580, 161] width 409 height 34
drag, startPoint x: 389, startPoint y: 166, endPoint x: 380, endPoint y: 166, distance: 9.1
click at [380, 166] on input "**" at bounding box center [580, 161] width 409 height 34
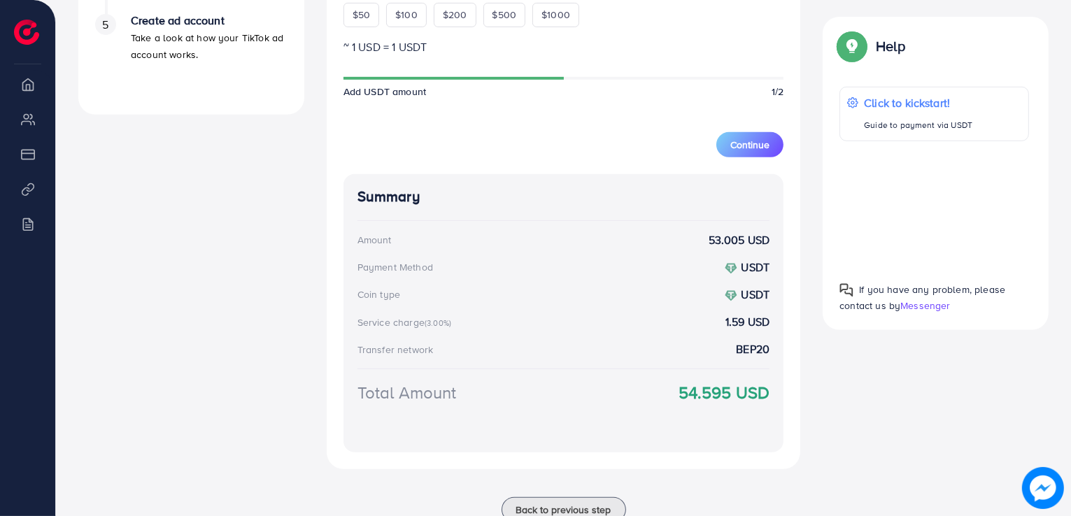
scroll to position [560, 0]
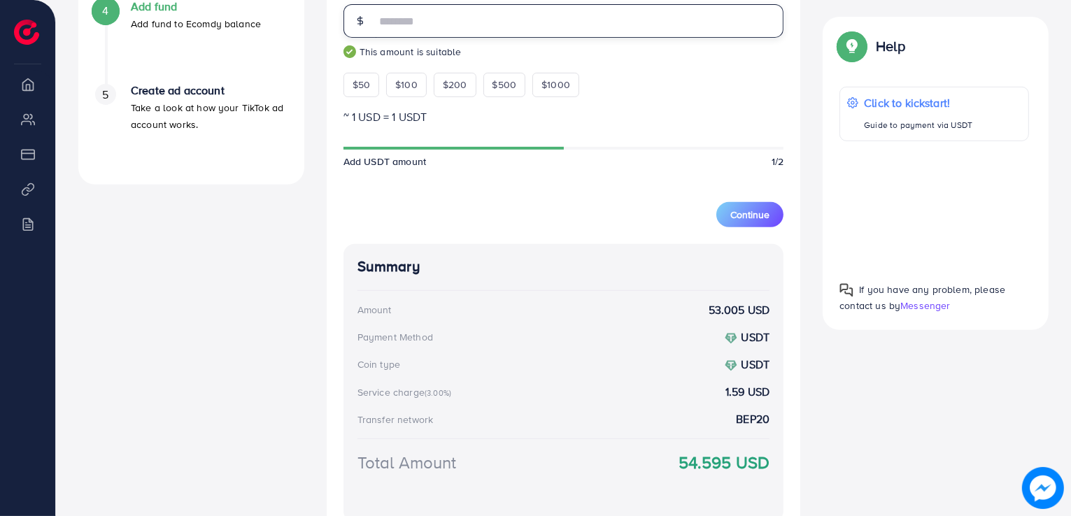
drag, startPoint x: 400, startPoint y: 12, endPoint x: 383, endPoint y: 20, distance: 18.5
click at [383, 20] on input "**" at bounding box center [580, 21] width 409 height 34
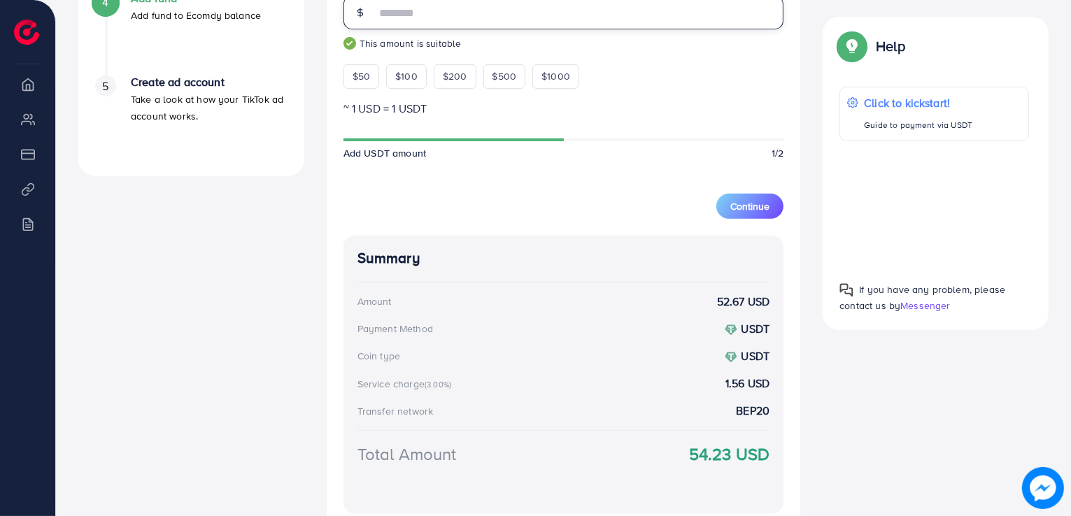
scroll to position [677, 0]
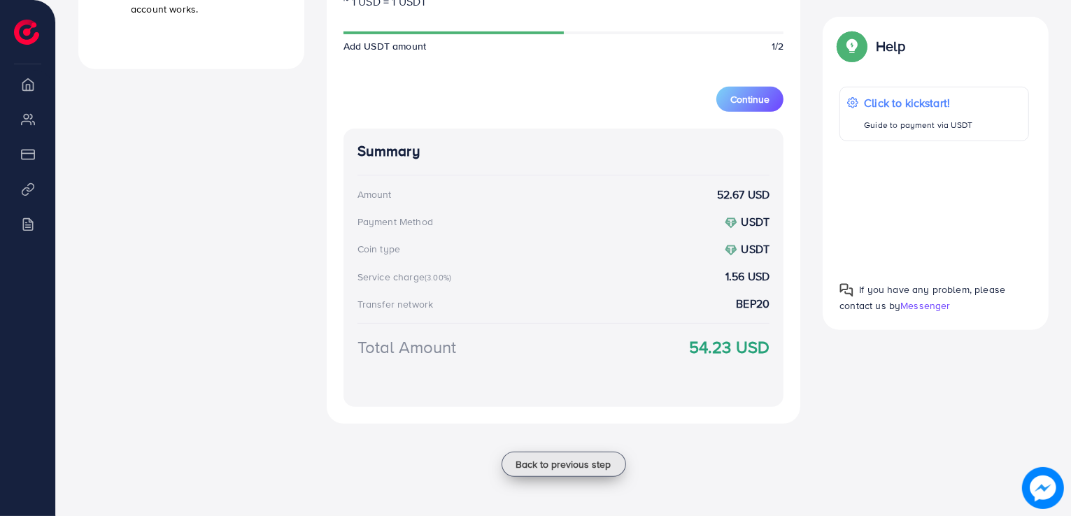
type input "**"
click at [530, 458] on span "Back to previous step" at bounding box center [563, 465] width 95 height 14
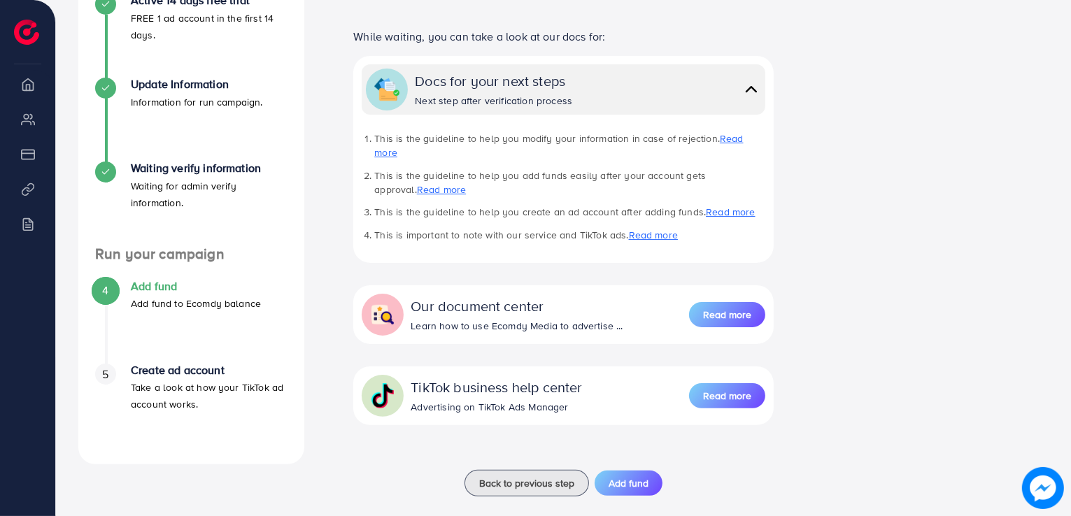
scroll to position [285, 0]
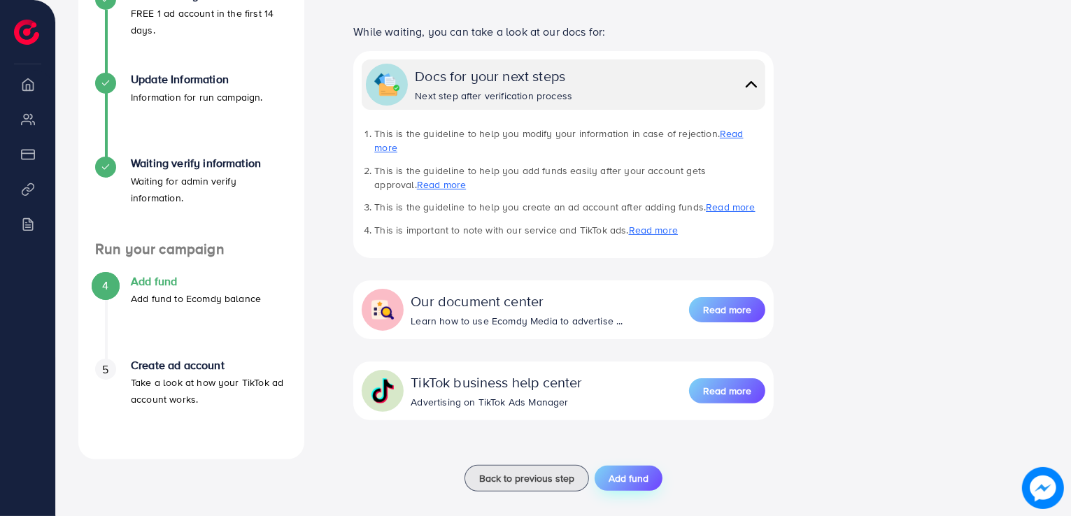
click at [616, 471] on span "Add fund" at bounding box center [629, 478] width 40 height 14
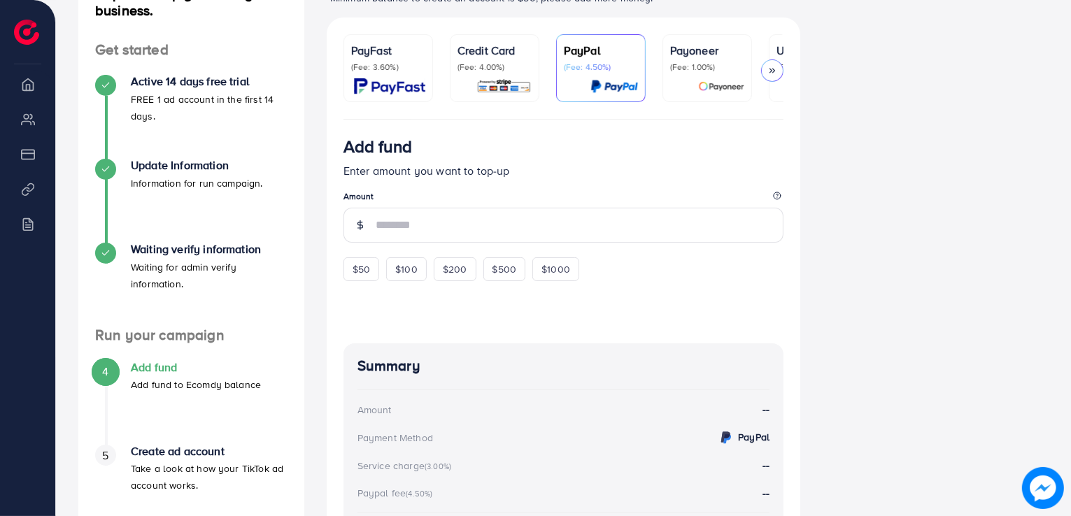
scroll to position [210, 0]
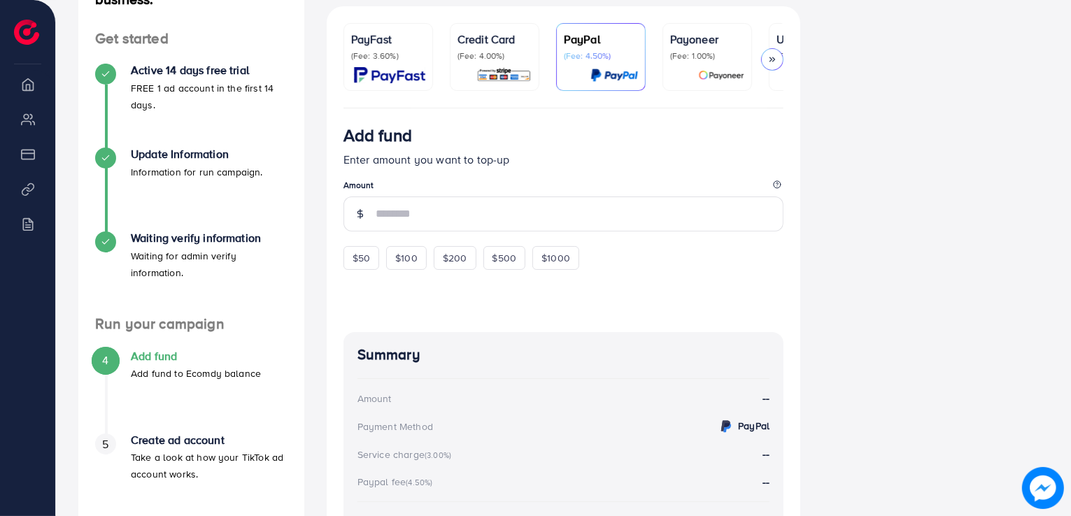
click at [779, 54] on div at bounding box center [772, 59] width 22 height 22
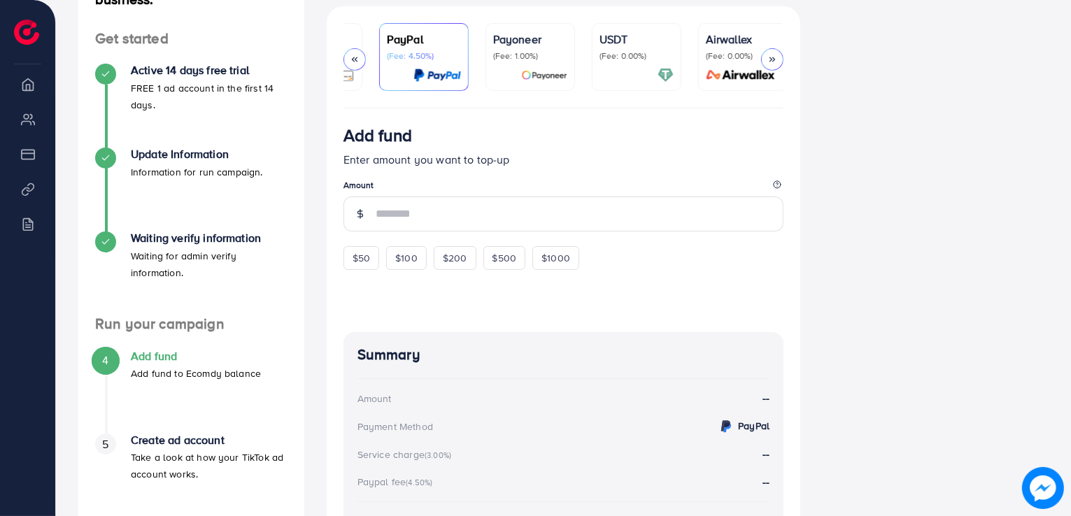
scroll to position [0, 180]
click at [632, 55] on p "(Fee: 0.00%)" at bounding box center [633, 55] width 74 height 11
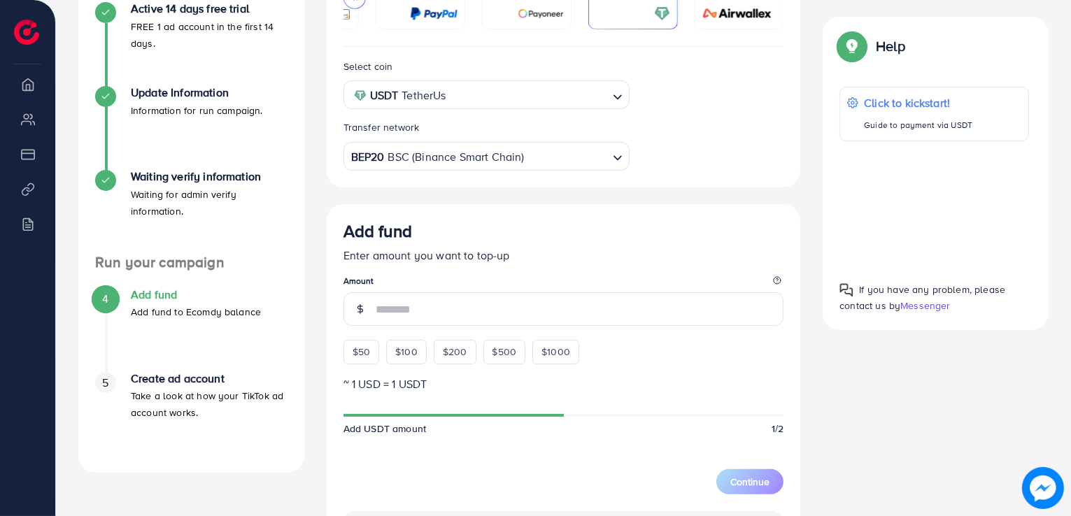
scroll to position [280, 0]
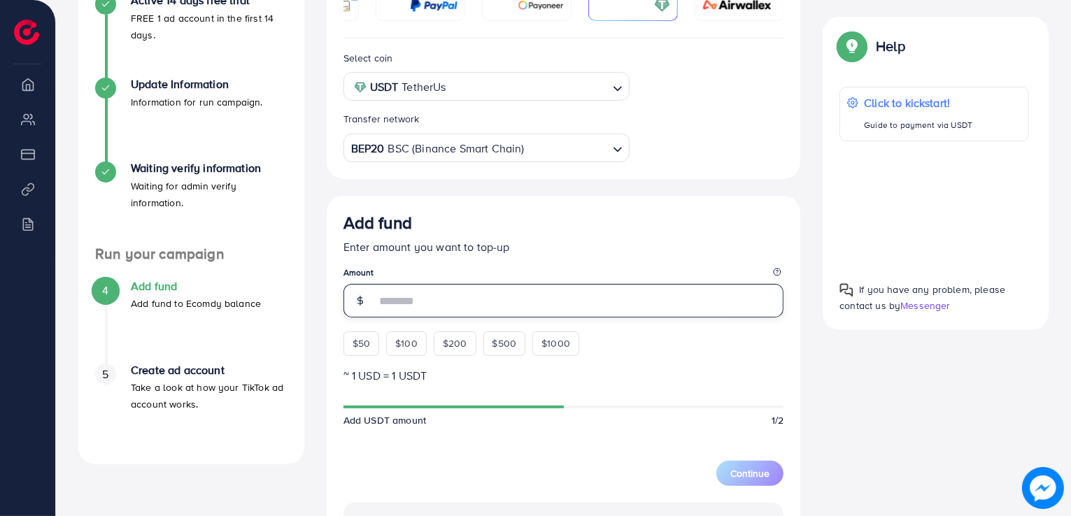
click at [390, 303] on input "number" at bounding box center [580, 301] width 409 height 34
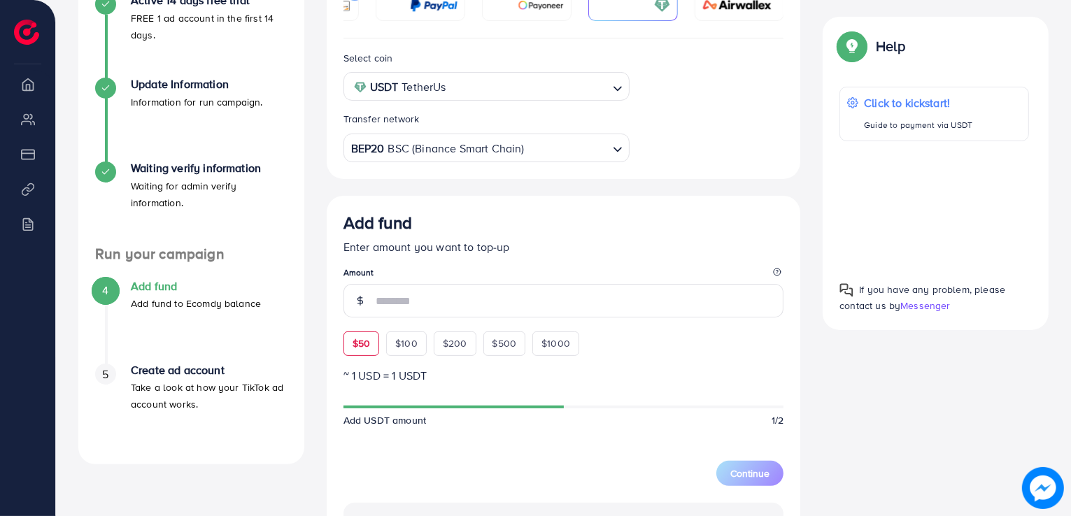
click at [362, 343] on div "Add fund Enter amount you want to top-up Amount $50 $100 $200 $500 $1000" at bounding box center [563, 284] width 441 height 143
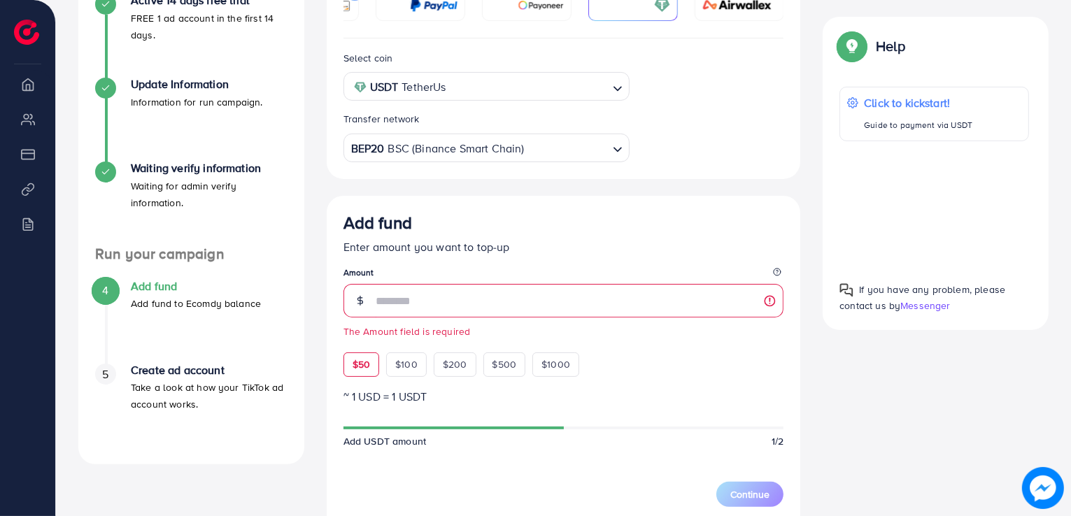
click at [361, 364] on span "$50" at bounding box center [361, 364] width 17 height 14
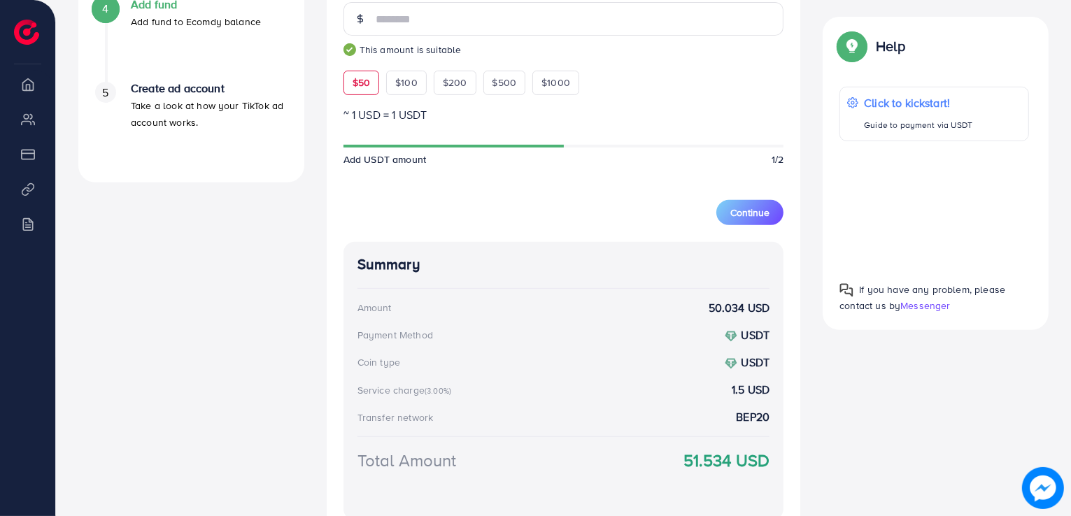
scroll to position [490, 0]
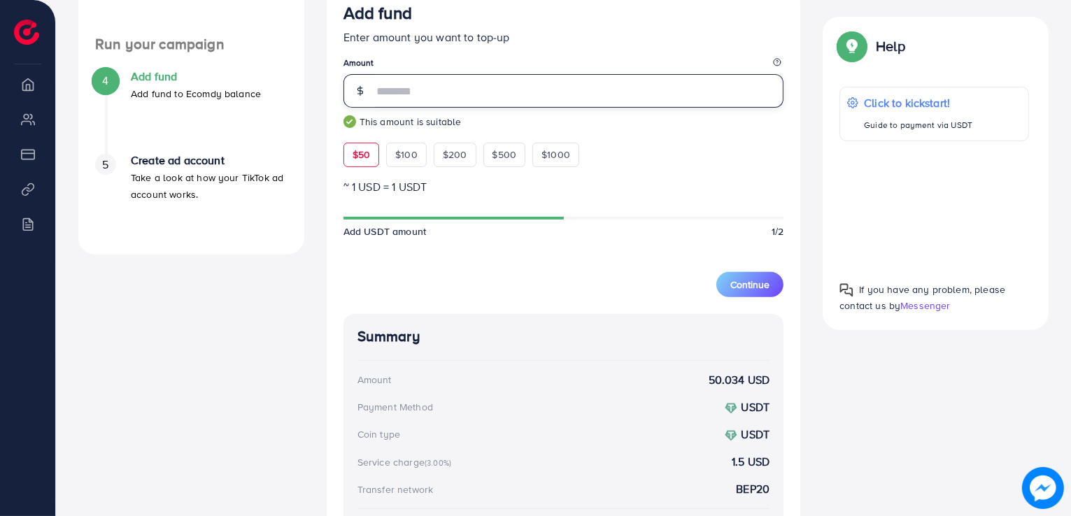
drag, startPoint x: 402, startPoint y: 97, endPoint x: 384, endPoint y: 93, distance: 18.5
click at [384, 93] on input "**" at bounding box center [580, 91] width 409 height 34
drag, startPoint x: 392, startPoint y: 92, endPoint x: 383, endPoint y: 93, distance: 8.4
click at [383, 93] on input "**" at bounding box center [580, 91] width 409 height 34
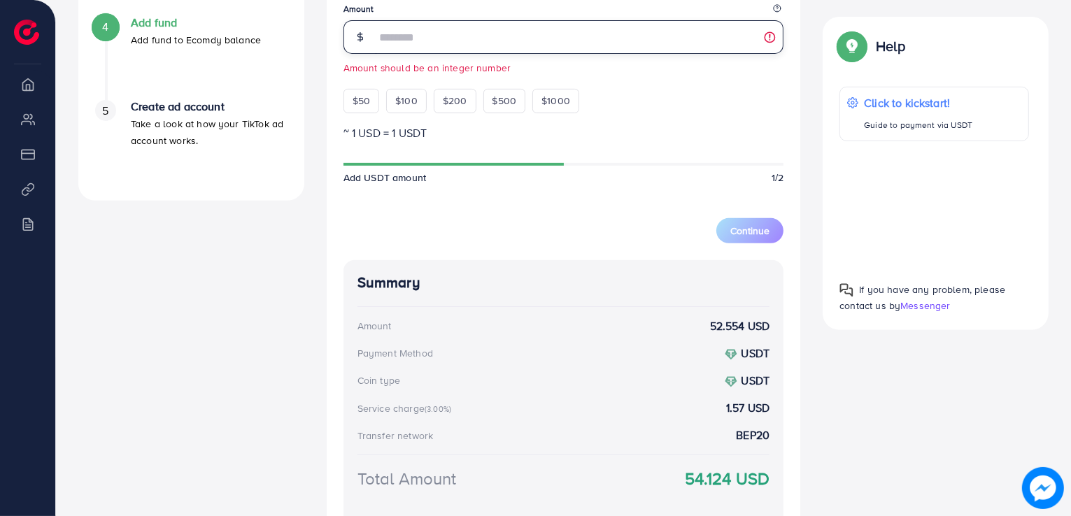
scroll to position [560, 0]
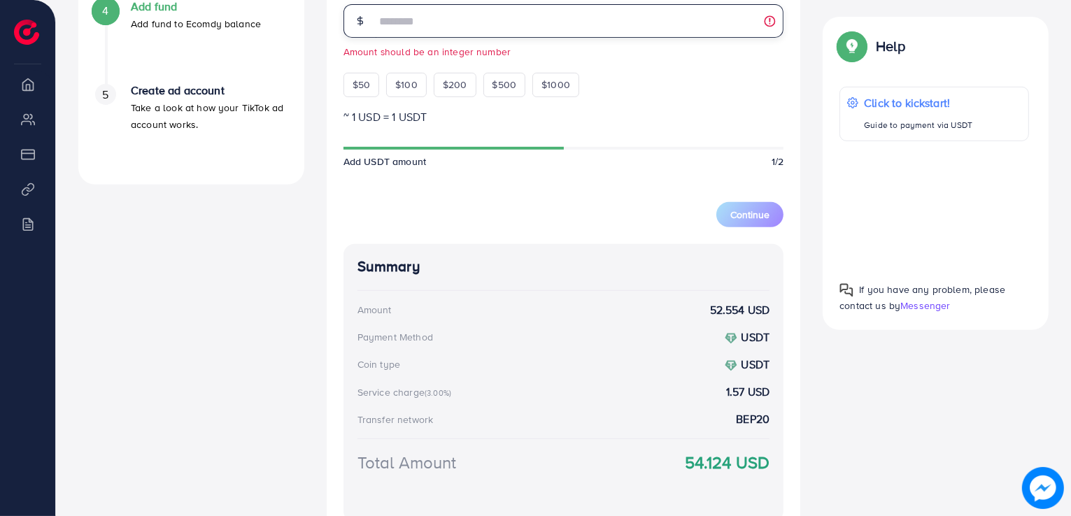
drag, startPoint x: 401, startPoint y: 24, endPoint x: 390, endPoint y: 23, distance: 10.5
click at [390, 23] on input "****" at bounding box center [580, 21] width 409 height 34
drag, startPoint x: 399, startPoint y: 23, endPoint x: 392, endPoint y: 23, distance: 7.7
click at [392, 23] on input "****" at bounding box center [580, 21] width 409 height 34
drag, startPoint x: 401, startPoint y: 28, endPoint x: 390, endPoint y: 28, distance: 11.2
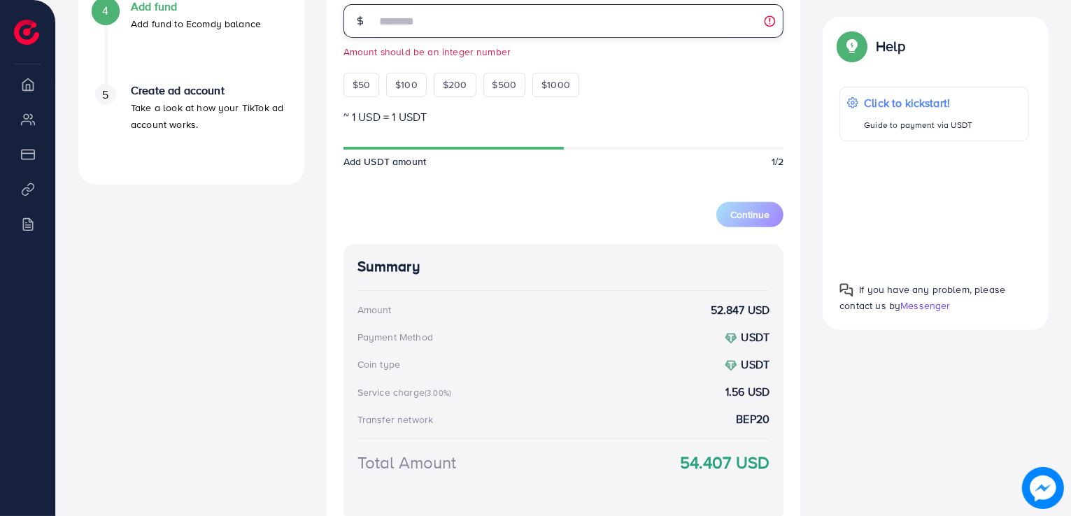
click at [390, 28] on input "****" at bounding box center [580, 21] width 409 height 34
drag, startPoint x: 397, startPoint y: 28, endPoint x: 381, endPoint y: 26, distance: 16.2
click at [381, 26] on input "**" at bounding box center [580, 21] width 409 height 34
drag, startPoint x: 409, startPoint y: 17, endPoint x: 390, endPoint y: 24, distance: 19.2
click at [390, 24] on input "****" at bounding box center [580, 21] width 409 height 34
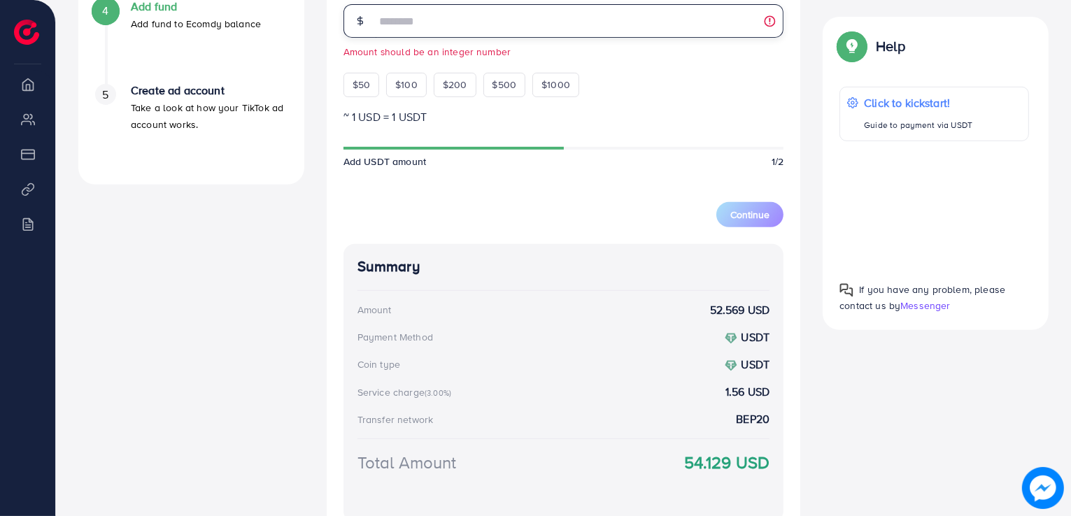
drag, startPoint x: 404, startPoint y: 26, endPoint x: 395, endPoint y: 24, distance: 8.7
click at [395, 24] on input "****" at bounding box center [580, 21] width 409 height 34
click at [392, 23] on input "****" at bounding box center [580, 21] width 409 height 34
drag, startPoint x: 404, startPoint y: 29, endPoint x: 393, endPoint y: 26, distance: 11.5
click at [393, 26] on input "*****" at bounding box center [580, 21] width 409 height 34
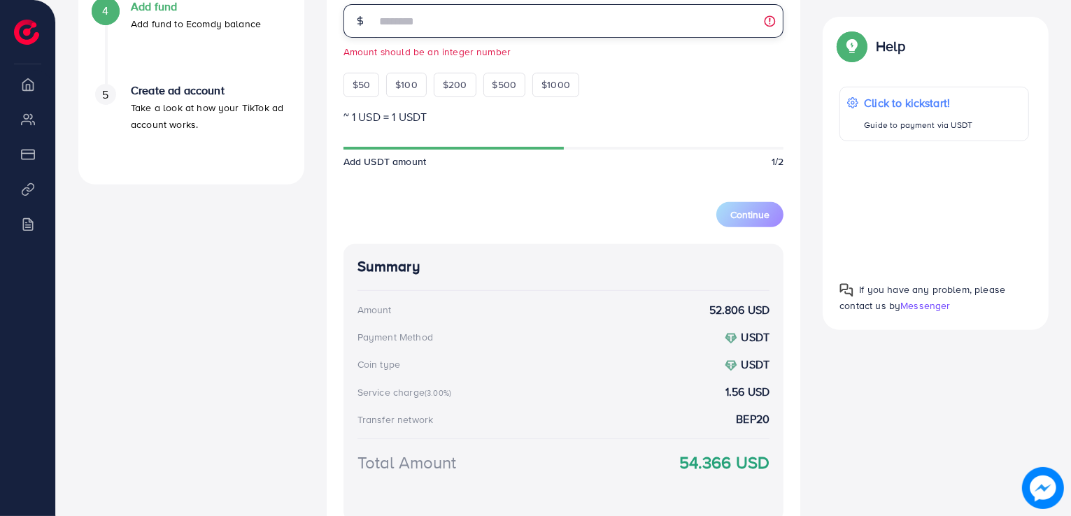
drag, startPoint x: 404, startPoint y: 23, endPoint x: 388, endPoint y: 22, distance: 16.1
click at [388, 22] on input "*****" at bounding box center [580, 21] width 409 height 34
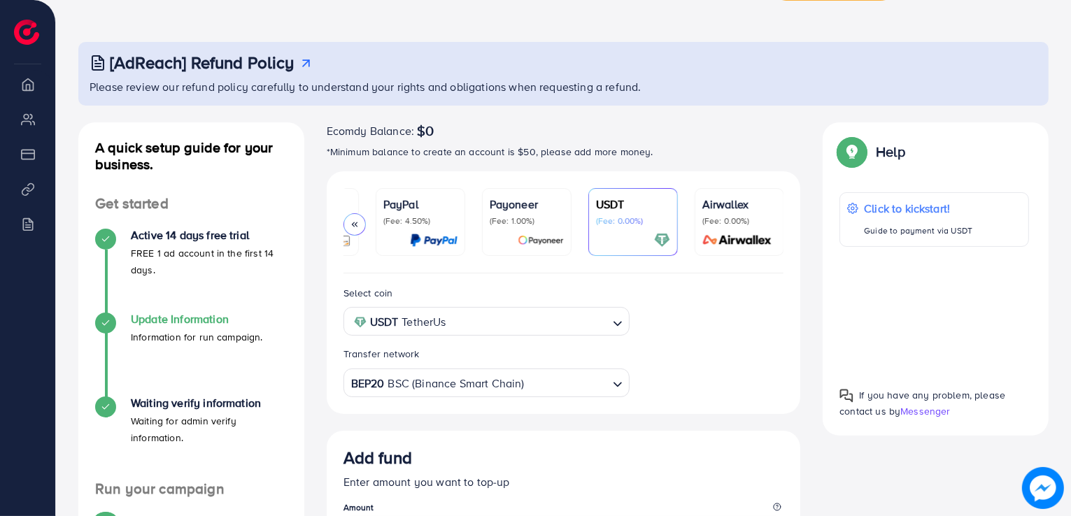
scroll to position [70, 0]
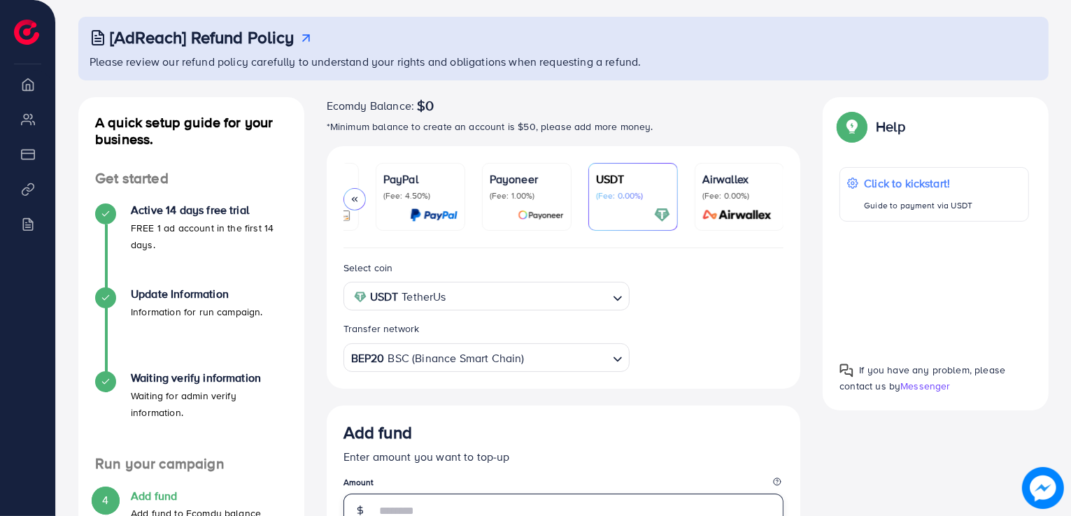
type input "**"
click at [858, 133] on img at bounding box center [851, 126] width 25 height 25
click at [853, 128] on img at bounding box center [851, 126] width 25 height 25
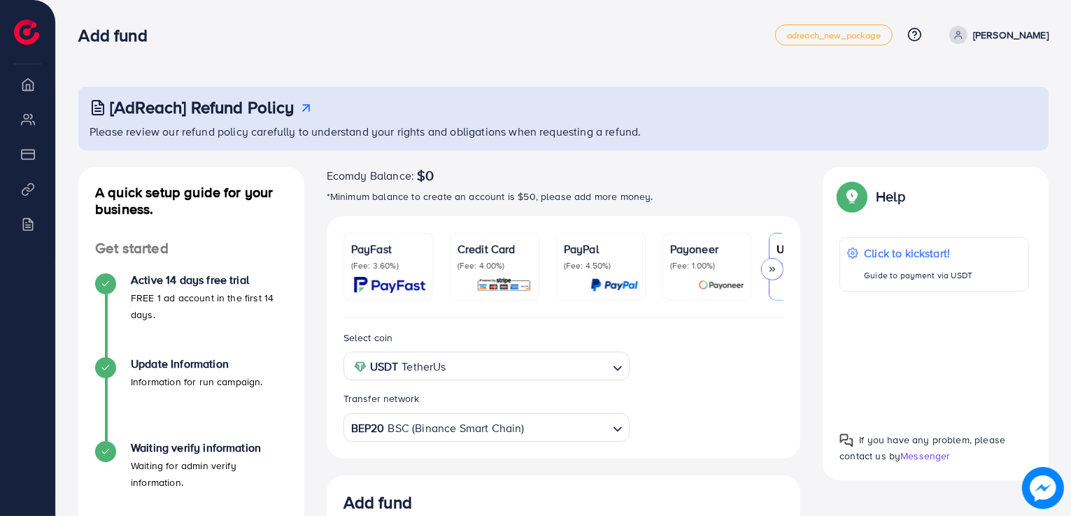
click at [872, 204] on div "Help" at bounding box center [872, 202] width 66 height 36
click at [846, 194] on img at bounding box center [851, 196] width 25 height 25
click at [856, 201] on img at bounding box center [851, 196] width 25 height 25
click at [856, 202] on img at bounding box center [851, 196] width 25 height 25
click at [857, 203] on img at bounding box center [851, 196] width 25 height 25
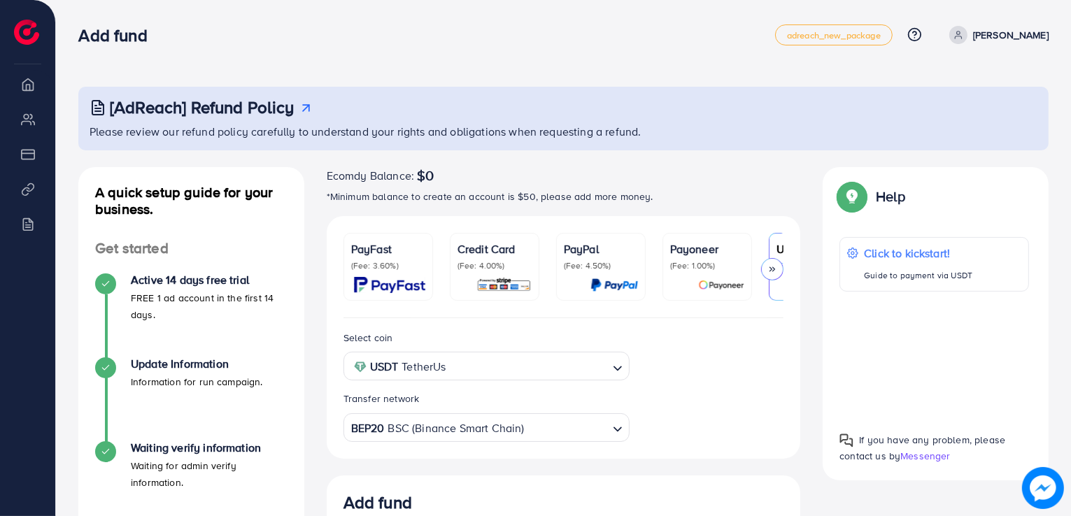
click at [859, 202] on img at bounding box center [851, 196] width 25 height 25
click at [922, 33] on icon at bounding box center [914, 34] width 15 height 15
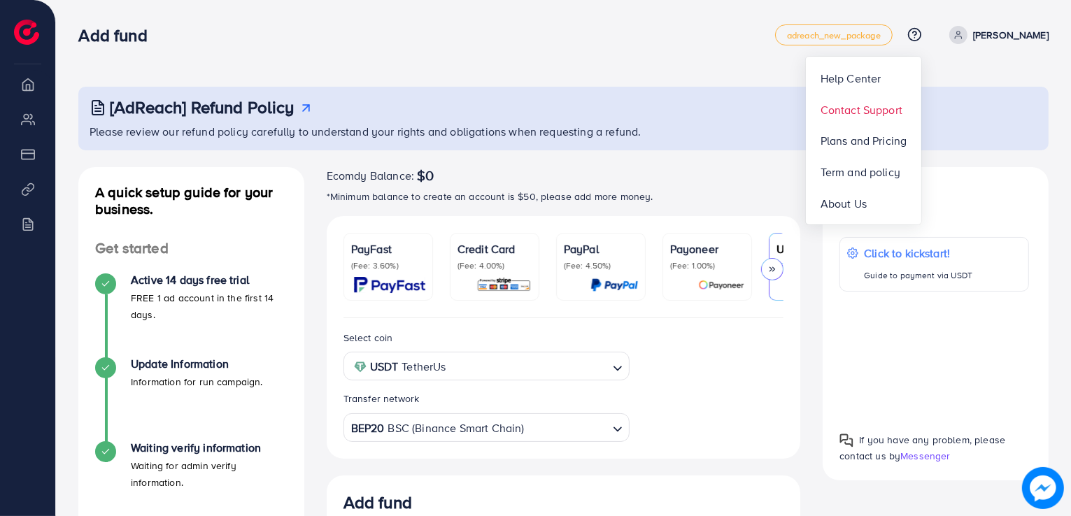
click at [886, 109] on span "Contact Support" at bounding box center [862, 109] width 82 height 17
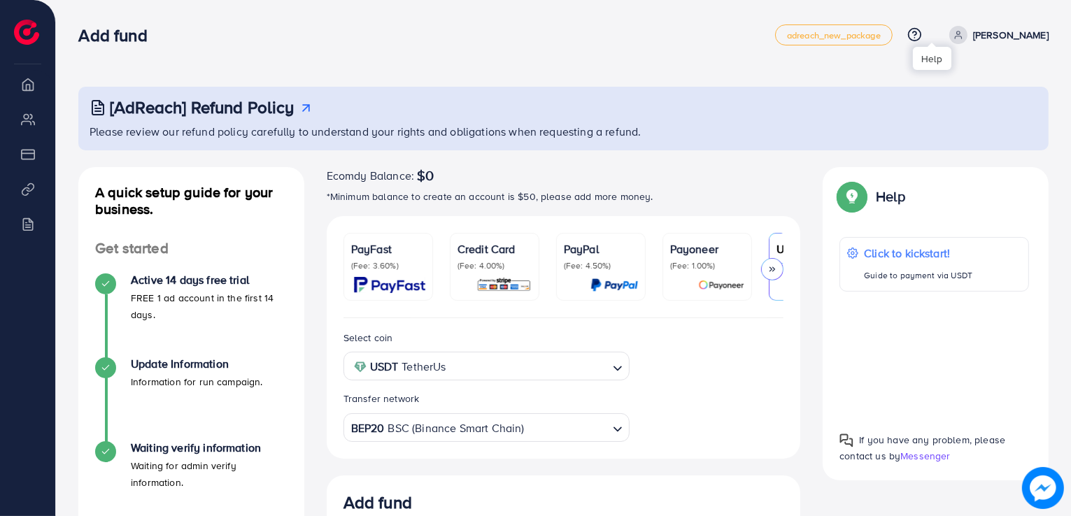
click at [922, 33] on icon at bounding box center [914, 34] width 15 height 15
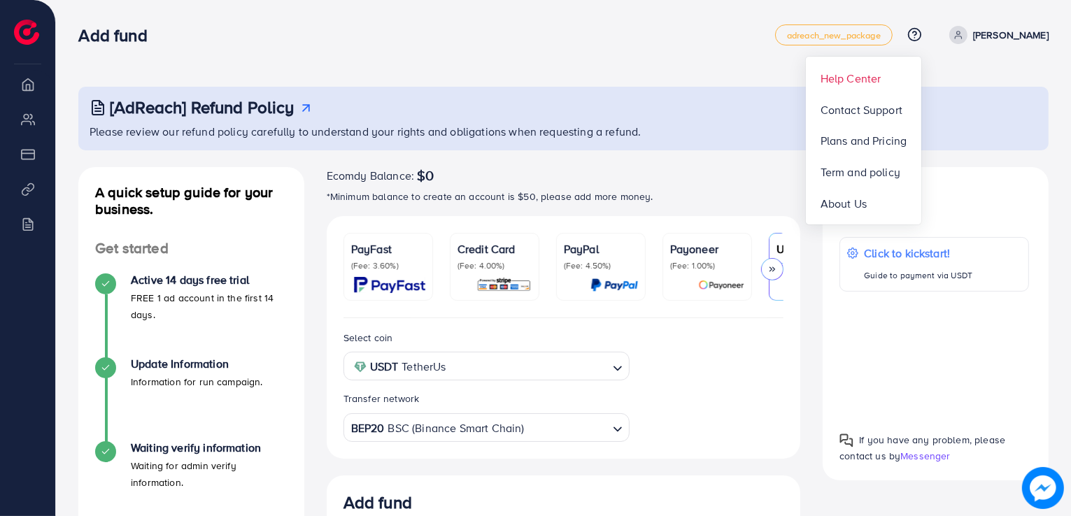
click at [881, 78] on span "Help Center" at bounding box center [851, 78] width 61 height 17
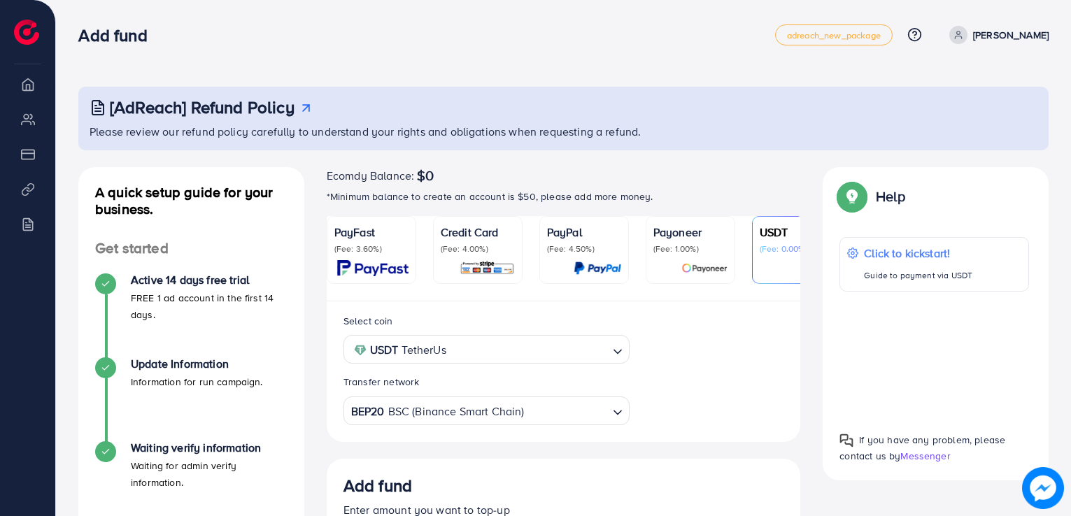
scroll to position [308, 0]
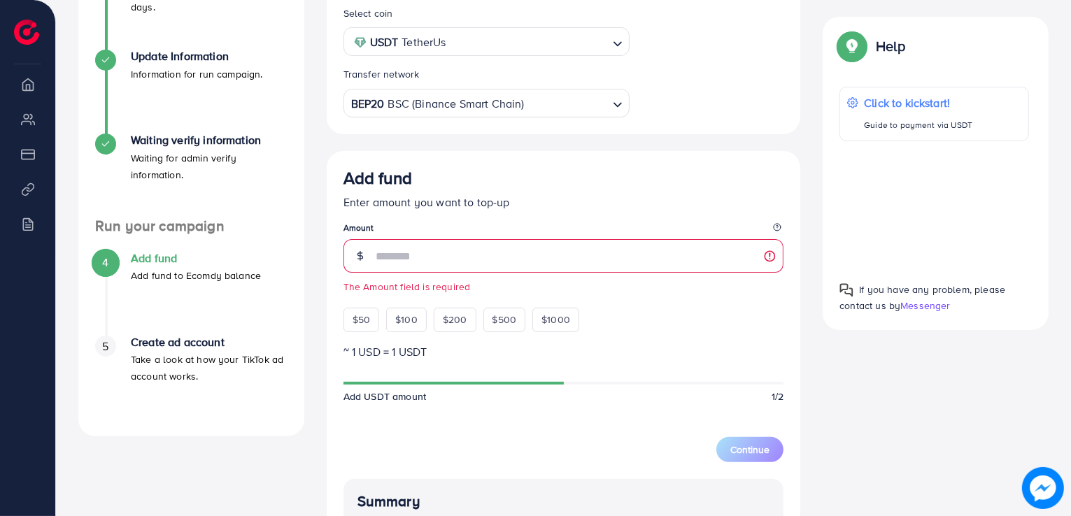
click at [411, 300] on div "Add fund Enter amount you want to top-up Amount The Amount field is required $5…" at bounding box center [563, 250] width 441 height 164
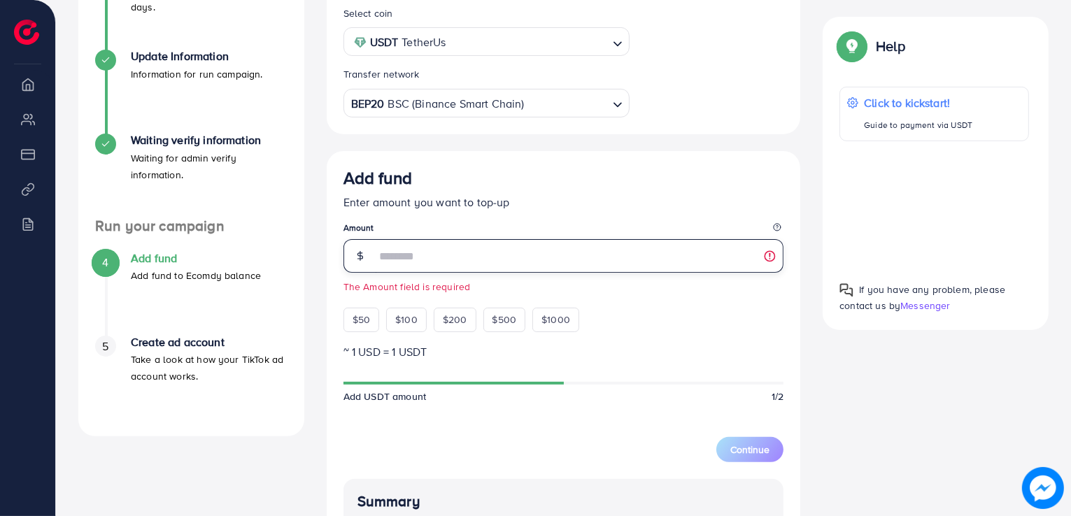
click at [390, 264] on input "number" at bounding box center [580, 256] width 409 height 34
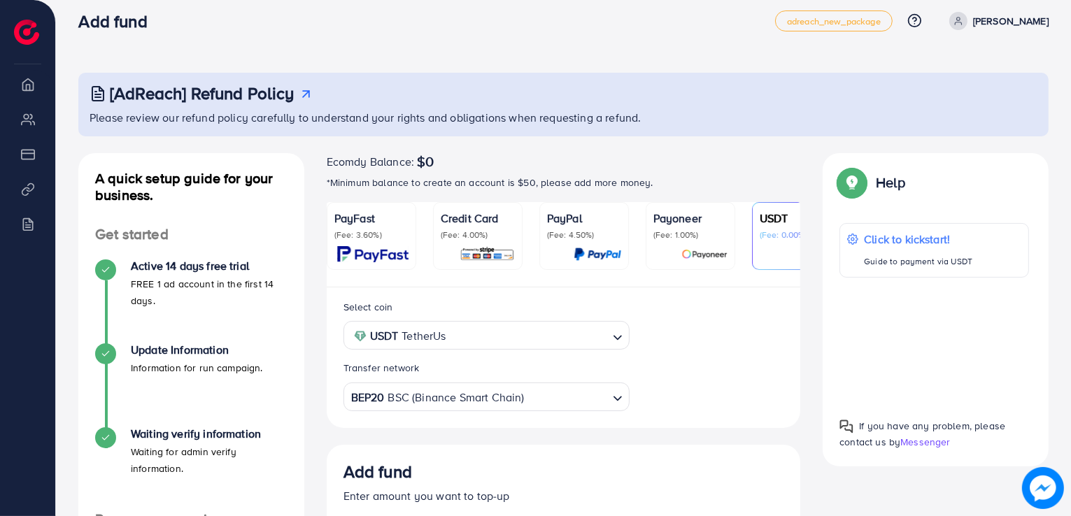
scroll to position [0, 0]
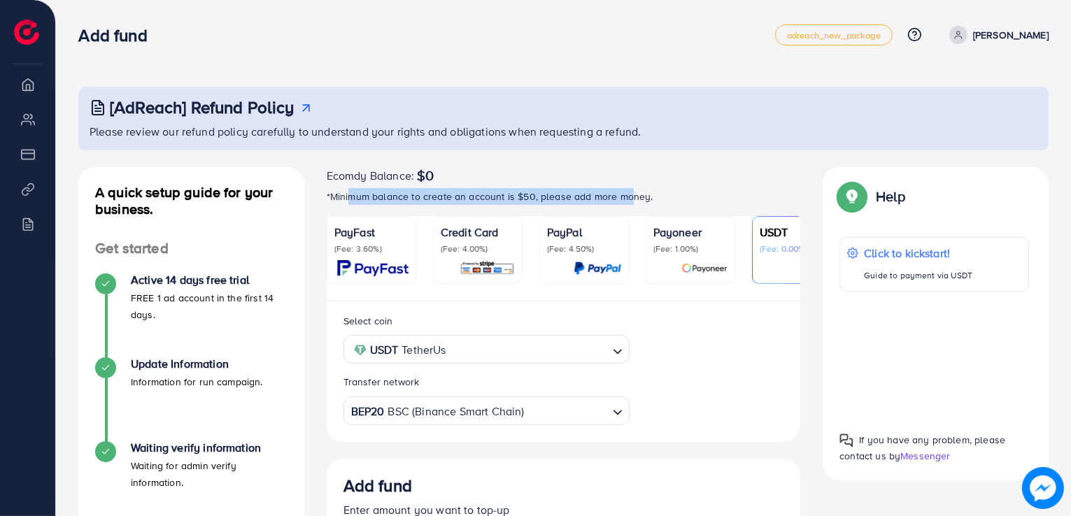
drag, startPoint x: 625, startPoint y: 193, endPoint x: 348, endPoint y: 200, distance: 277.1
click at [348, 200] on p "*Minimum balance to create an account is $50, please add more money." at bounding box center [564, 196] width 474 height 17
drag, startPoint x: 495, startPoint y: 247, endPoint x: 735, endPoint y: 298, distance: 246.0
click at [495, 247] on p "(Fee: 4.00%)" at bounding box center [478, 248] width 74 height 11
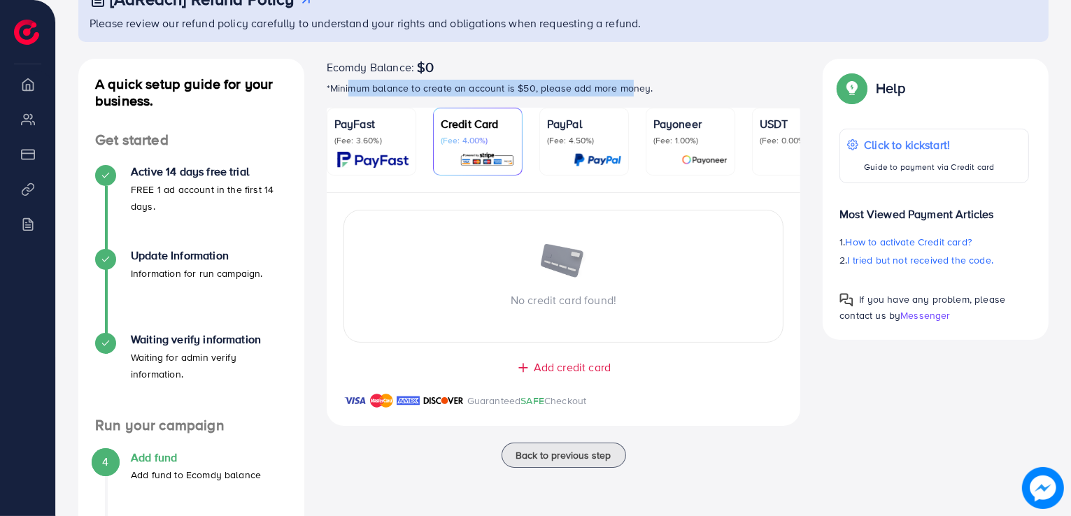
scroll to position [250, 0]
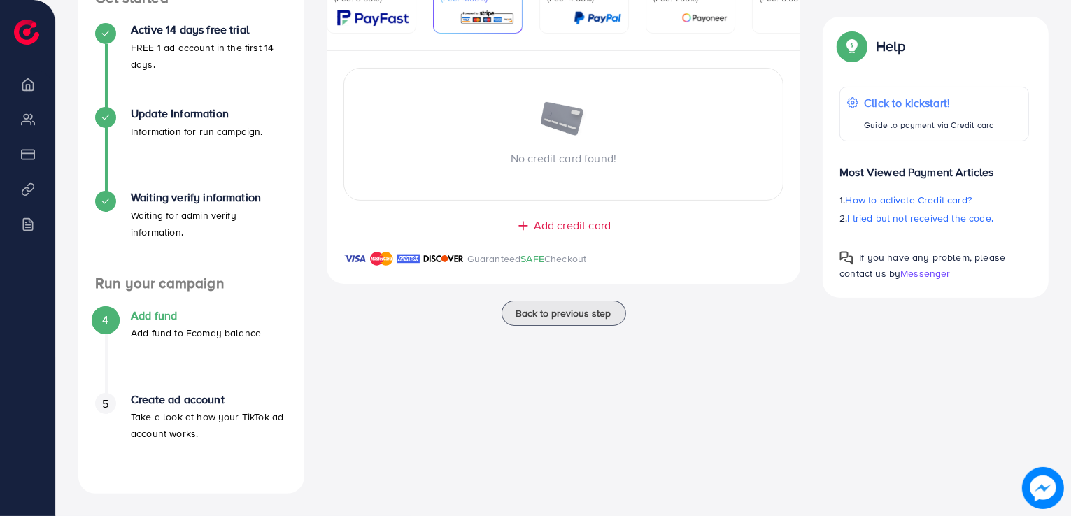
click at [217, 417] on p "Take a look at how your TikTok ad account works." at bounding box center [209, 426] width 157 height 34
drag, startPoint x: 168, startPoint y: 264, endPoint x: 160, endPoint y: 234, distance: 31.0
click at [166, 261] on div "Waiting verify information Waiting for admin verify information." at bounding box center [191, 233] width 192 height 84
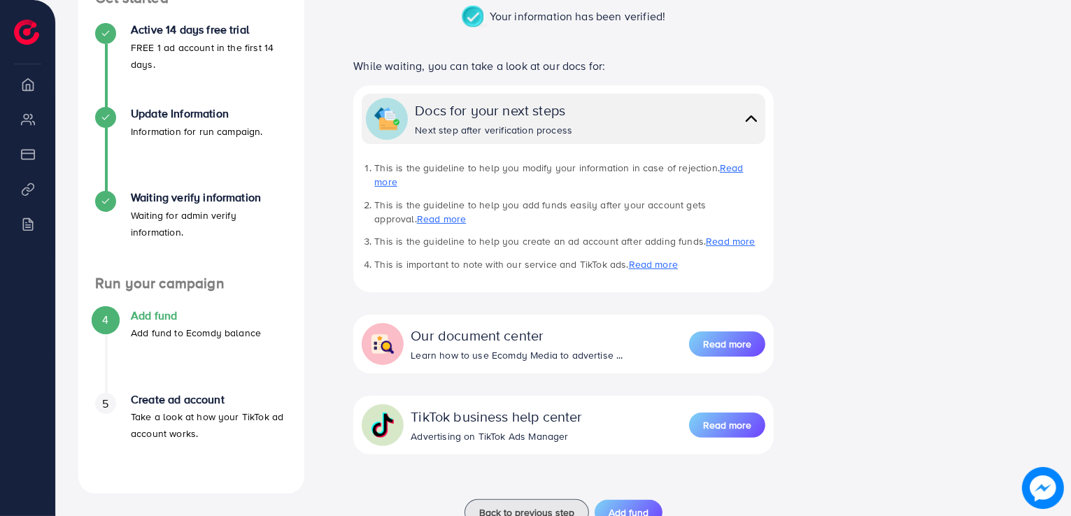
drag, startPoint x: 160, startPoint y: 234, endPoint x: 169, endPoint y: 290, distance: 57.3
click at [160, 233] on div "A quick setup guide for your business. Get started Active 14 days free trial FR…" at bounding box center [191, 205] width 226 height 577
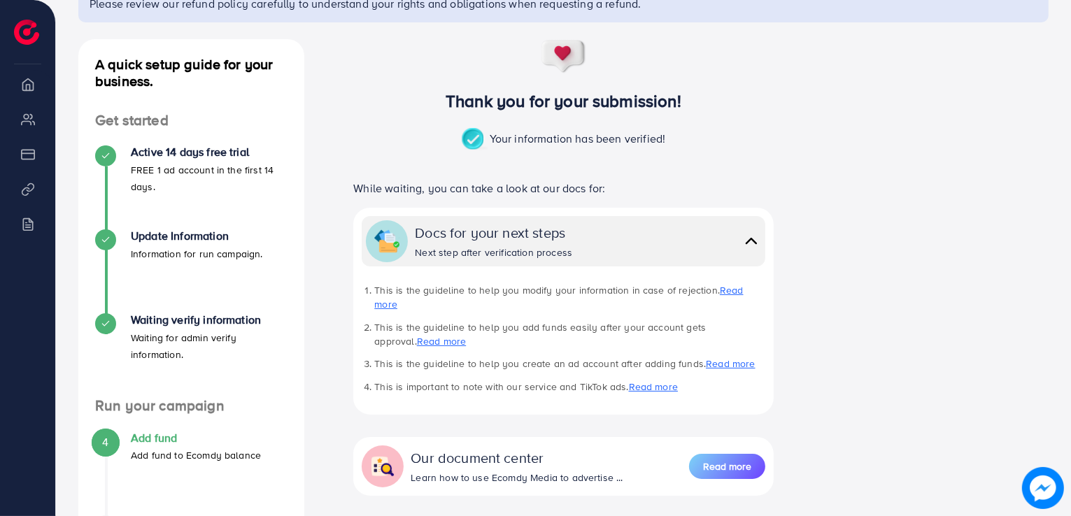
scroll to position [285, 0]
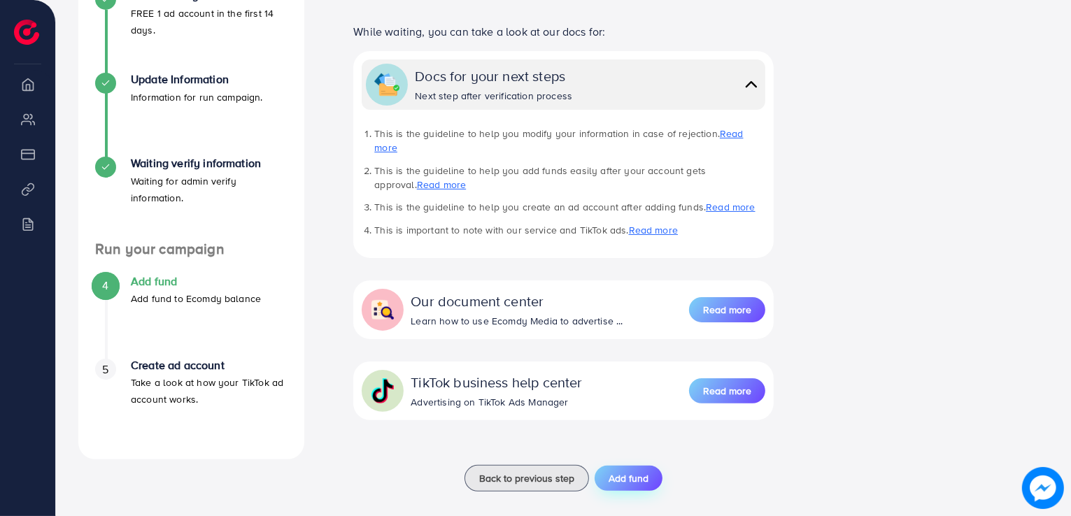
click at [607, 466] on button "Add fund" at bounding box center [629, 478] width 68 height 25
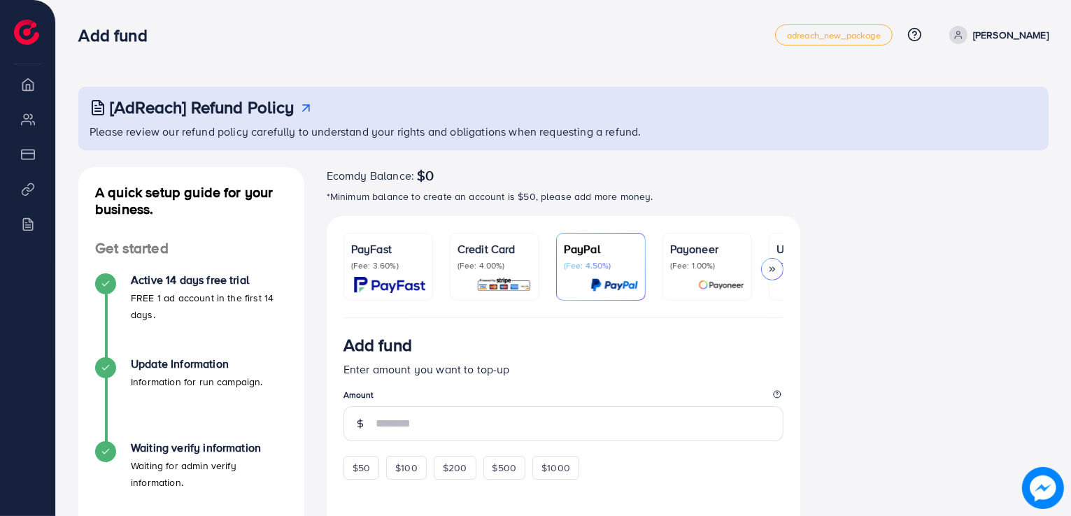
drag, startPoint x: 0, startPoint y: 439, endPoint x: 0, endPoint y: 451, distance: 11.2
